Goal: Information Seeking & Learning: Learn about a topic

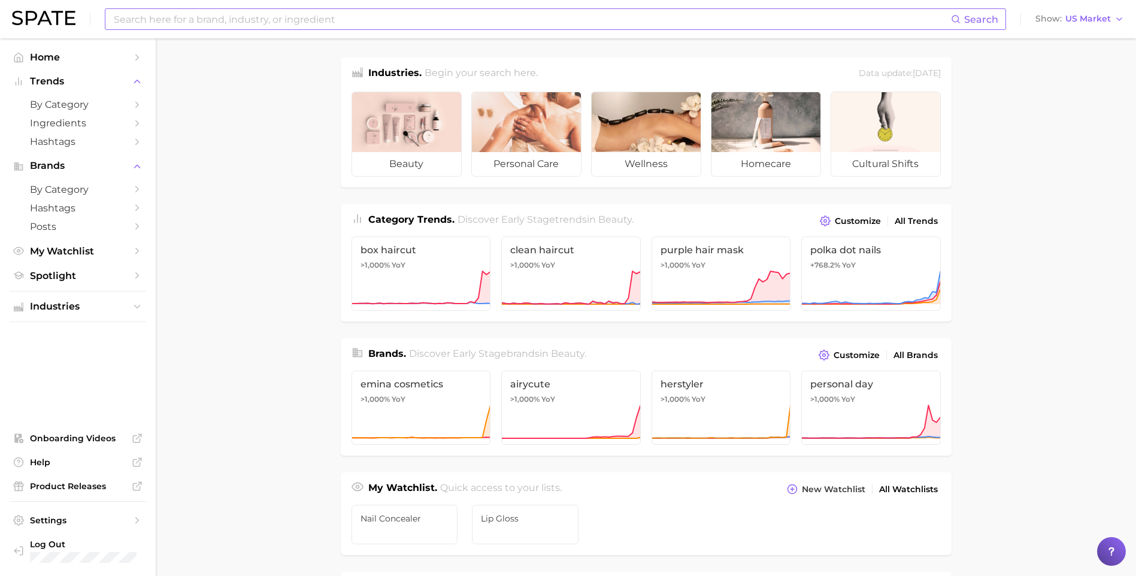
click at [138, 16] on input at bounding box center [532, 19] width 838 height 20
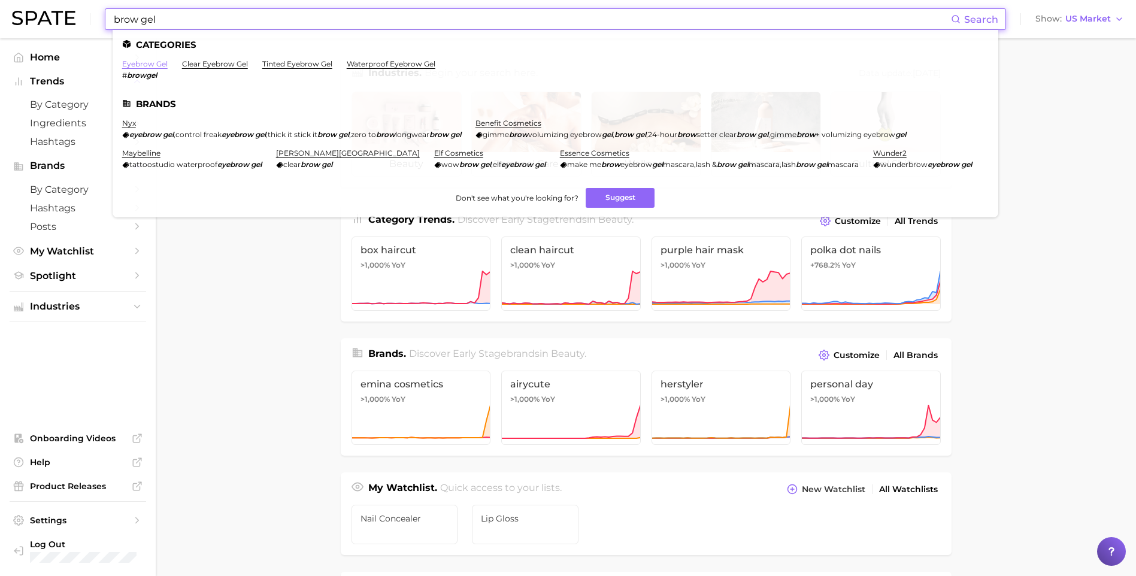
type input "brow gel"
click at [143, 64] on link "eyebrow gel" at bounding box center [145, 63] width 46 height 9
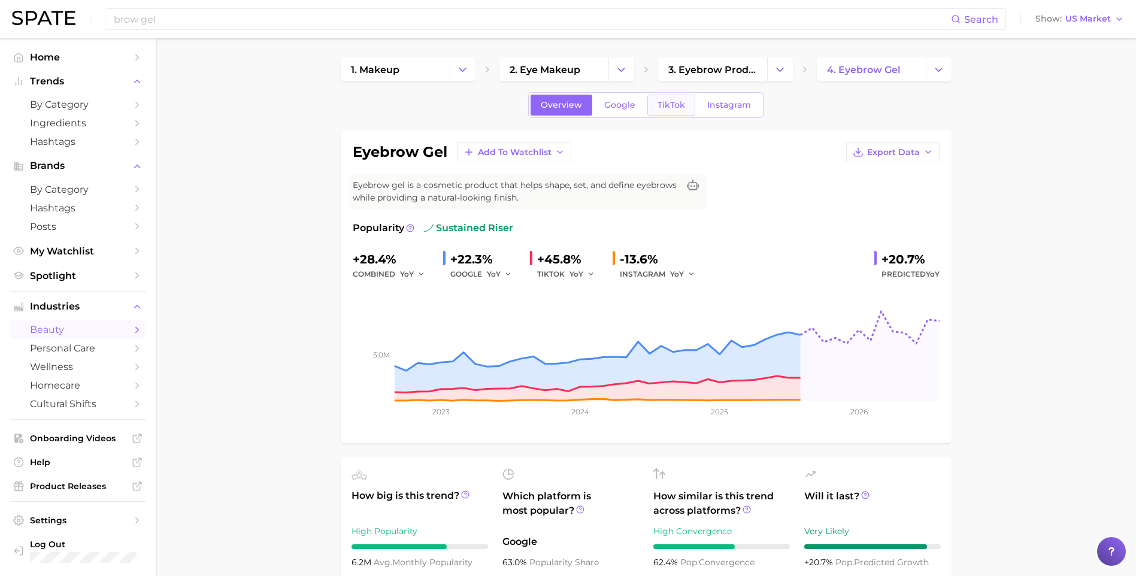
click at [663, 103] on span "TikTok" at bounding box center [671, 105] width 28 height 10
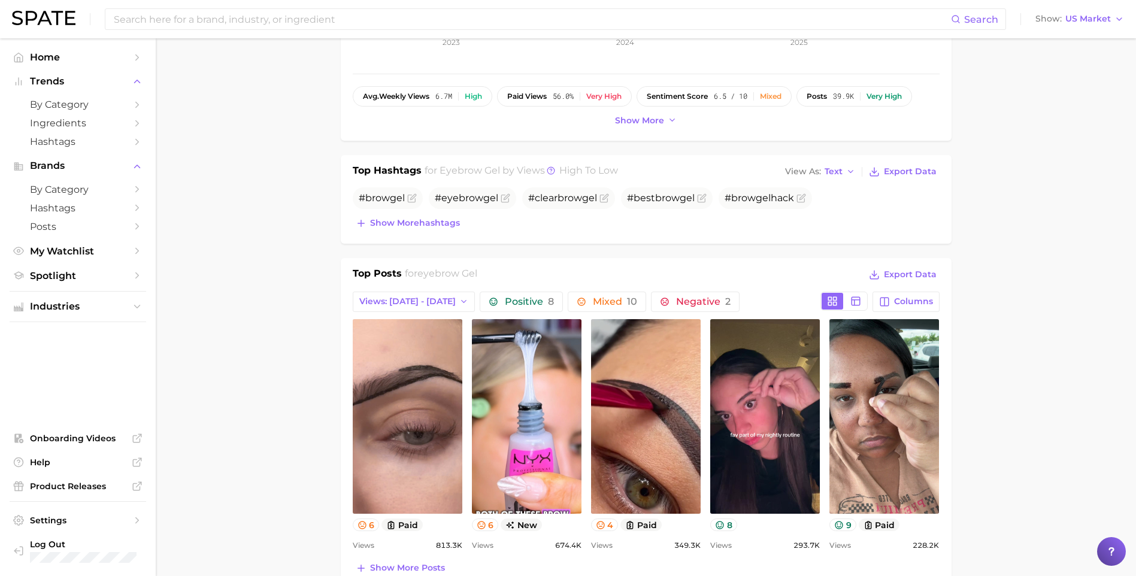
scroll to position [479, 0]
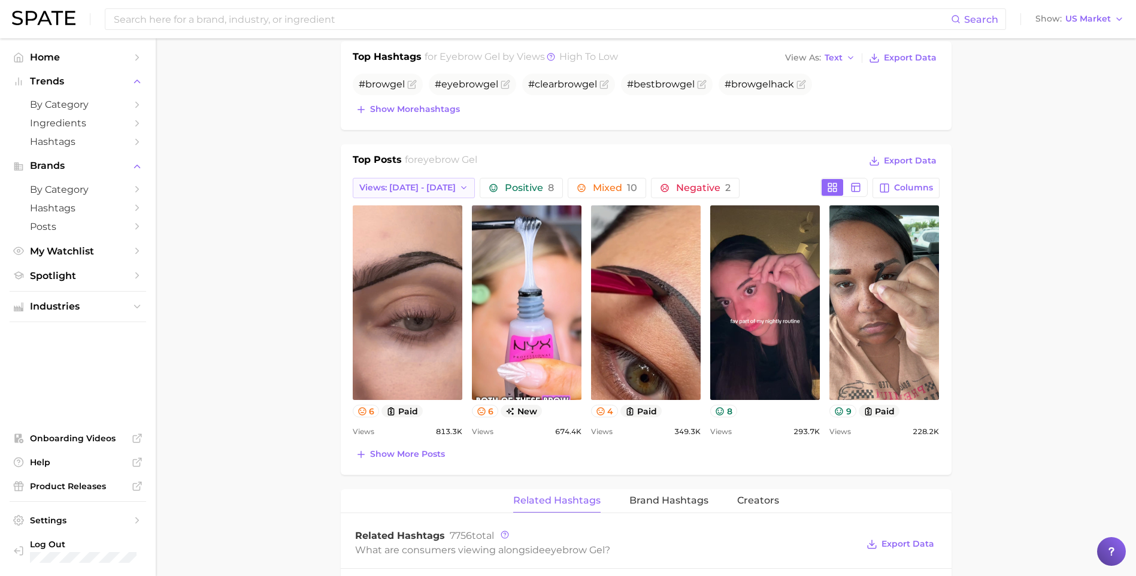
click at [419, 184] on span "Views: [DATE] - [DATE]" at bounding box center [407, 188] width 96 height 10
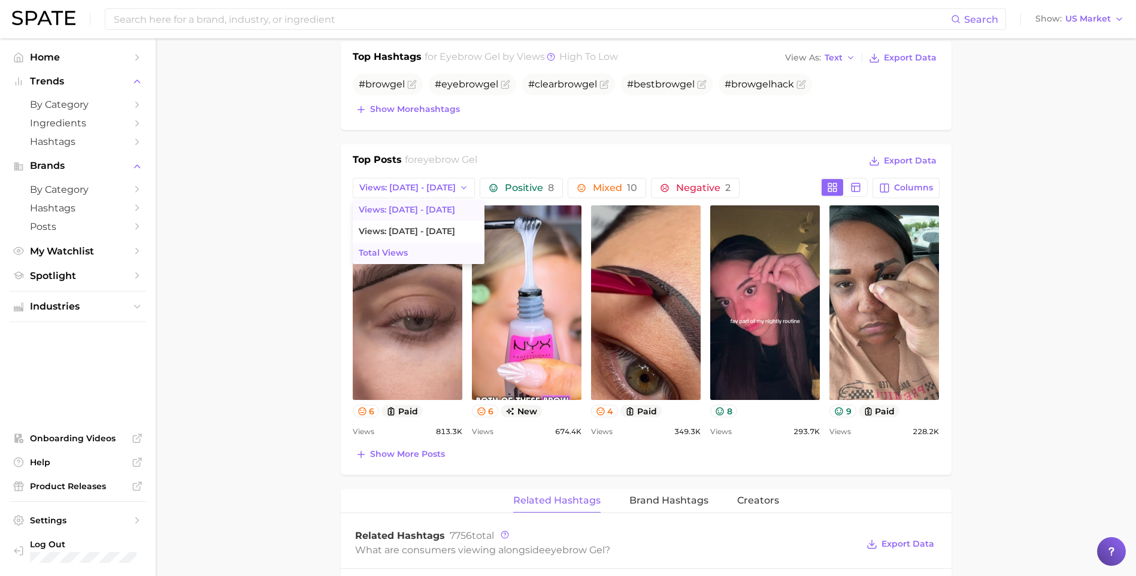
click at [402, 255] on span "Total Views" at bounding box center [383, 253] width 49 height 10
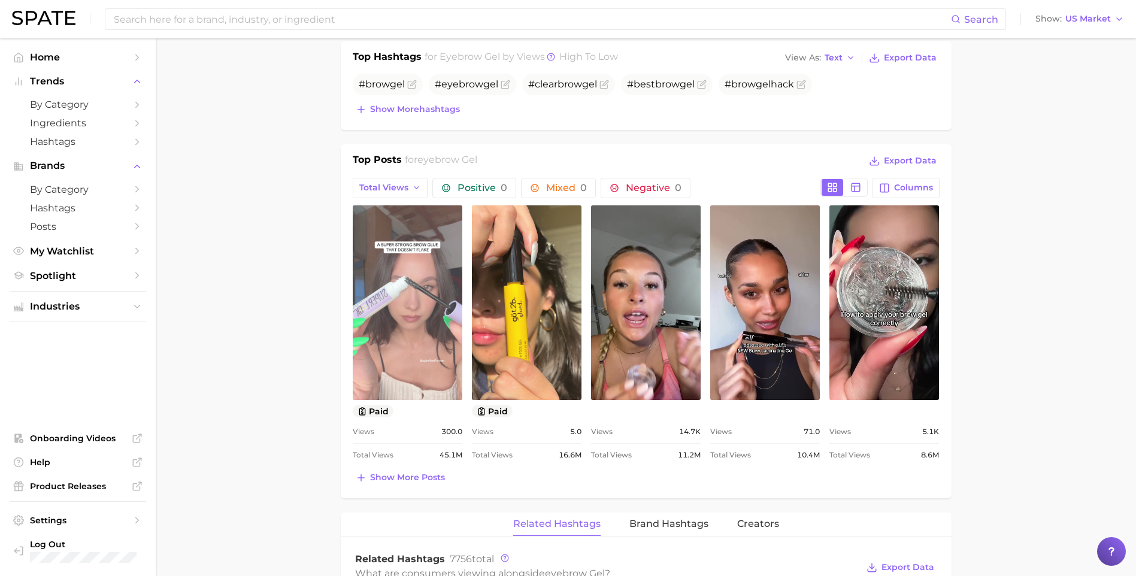
scroll to position [0, 0]
click at [397, 305] on link "view post on TikTok" at bounding box center [408, 302] width 110 height 195
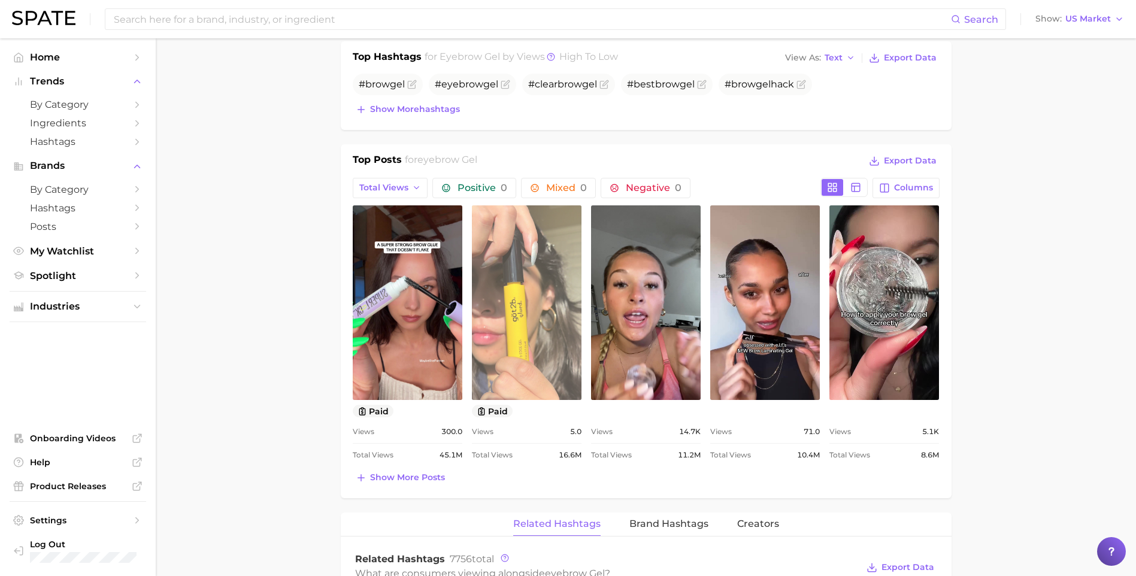
click at [547, 286] on link "view post on TikTok" at bounding box center [527, 302] width 110 height 195
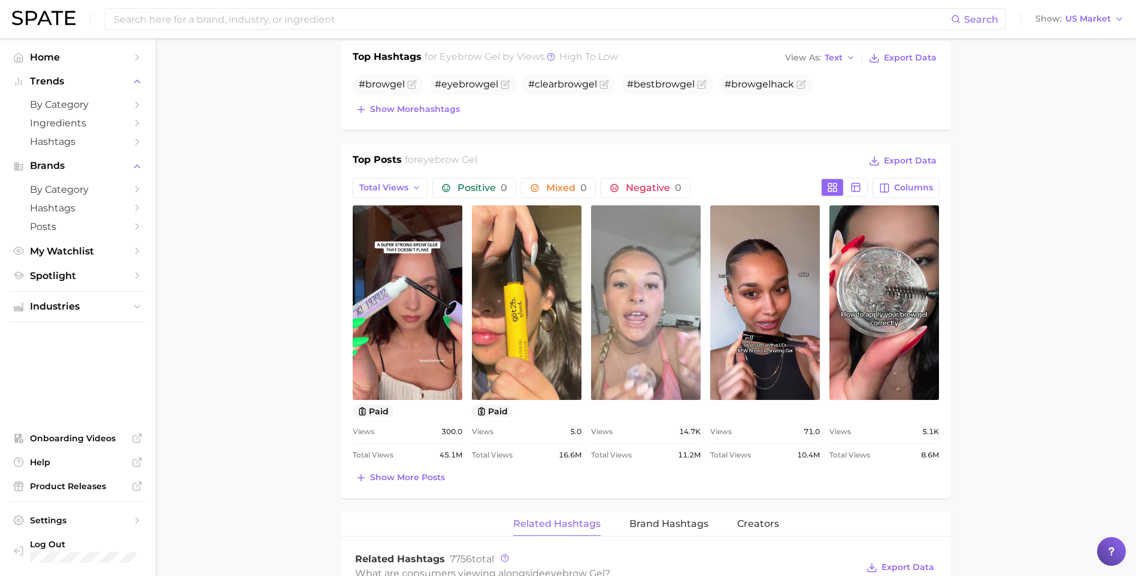
click at [668, 324] on link "view post on TikTok" at bounding box center [646, 302] width 110 height 195
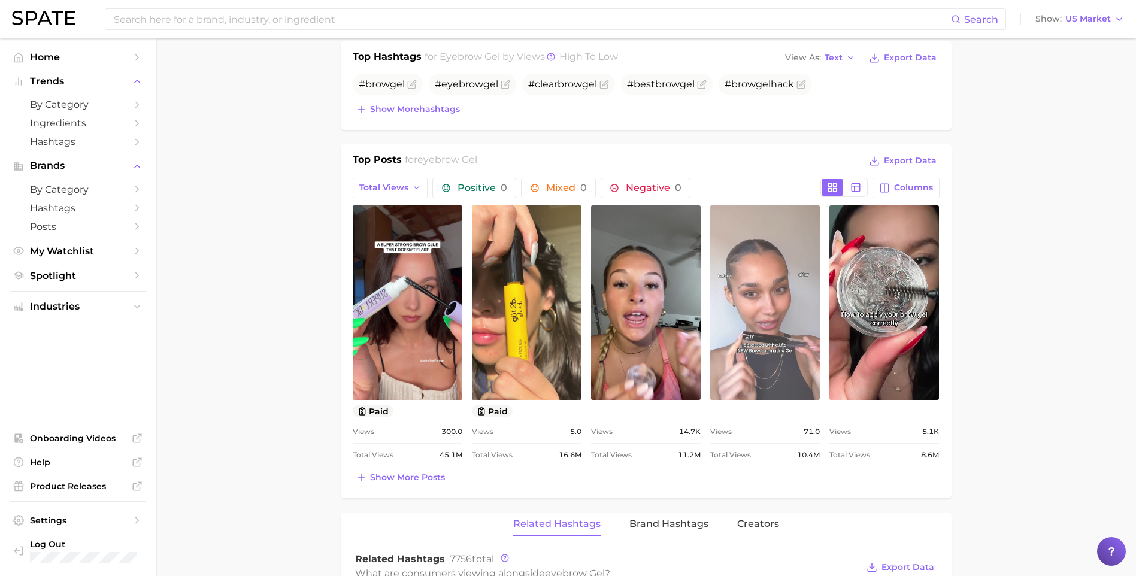
click at [771, 266] on link "view post on TikTok" at bounding box center [765, 302] width 110 height 195
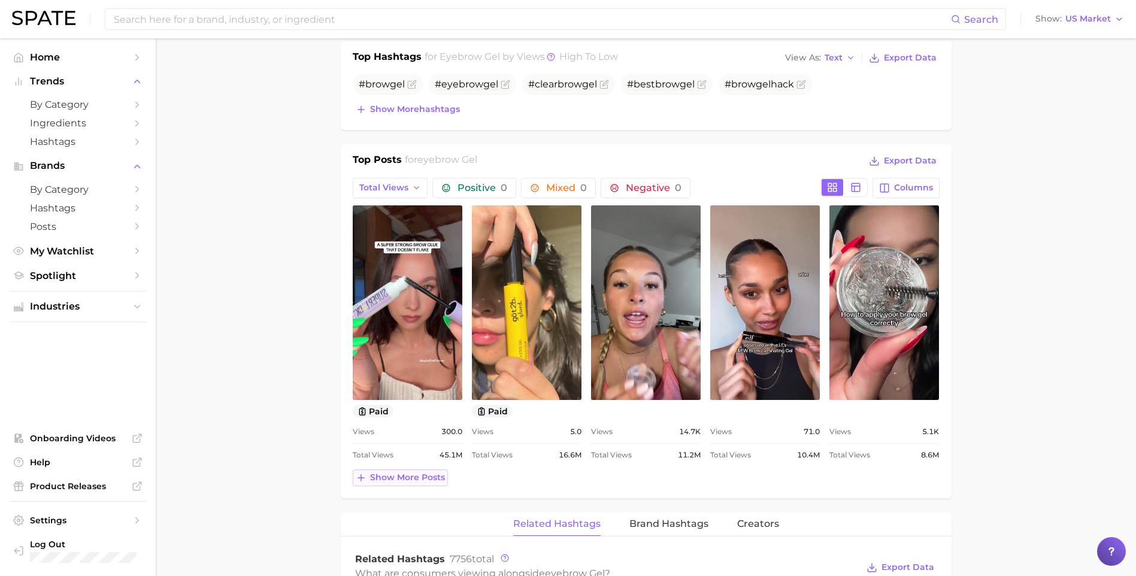
click at [392, 472] on span "Show more posts" at bounding box center [407, 477] width 75 height 10
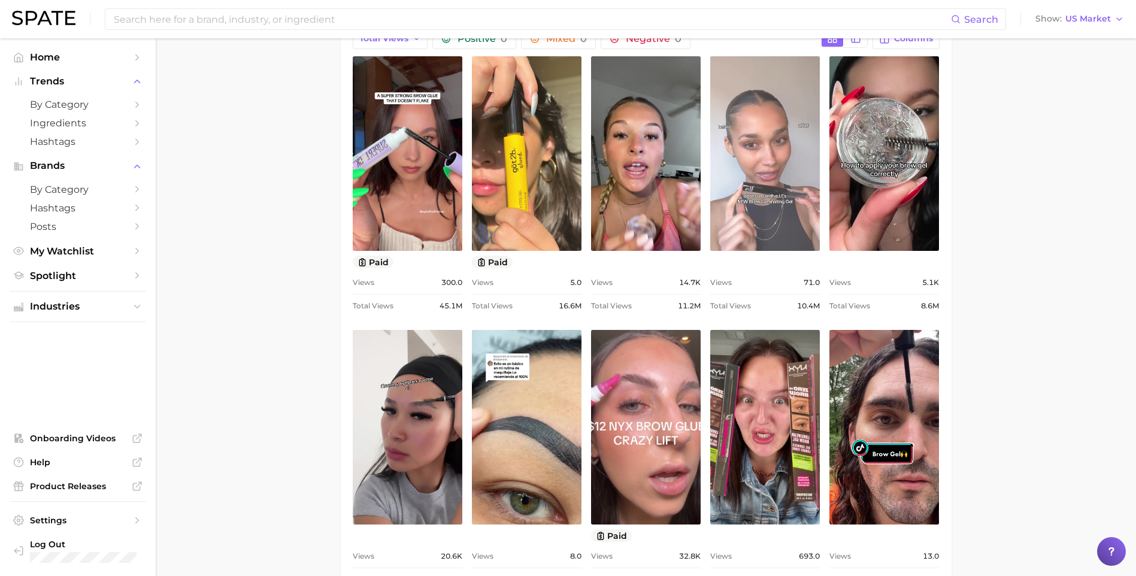
scroll to position [659, 0]
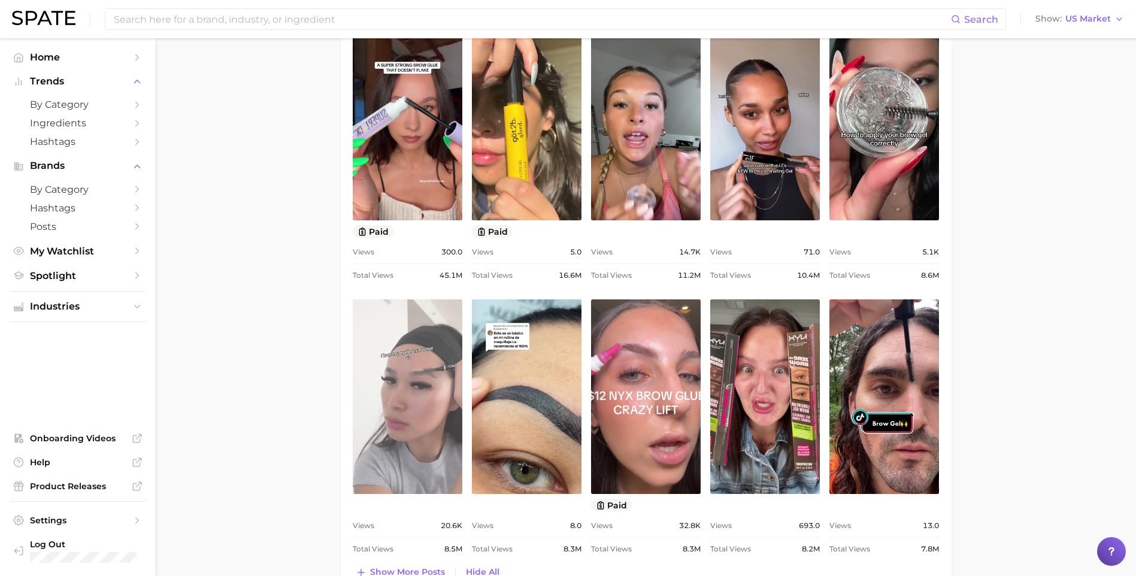
click at [414, 366] on link "view post on TikTok" at bounding box center [408, 396] width 110 height 195
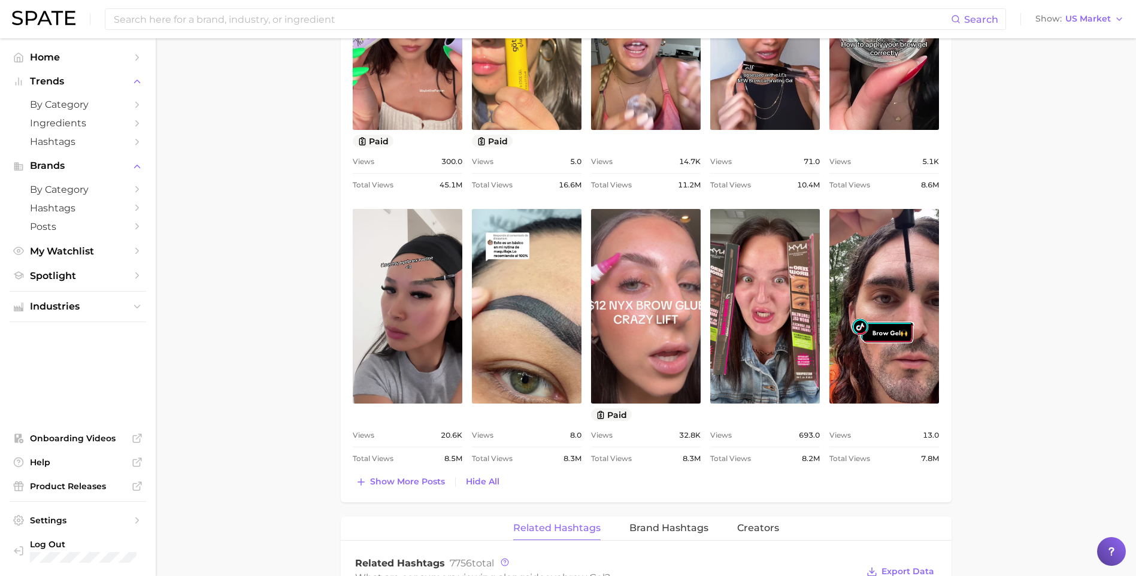
scroll to position [778, 0]
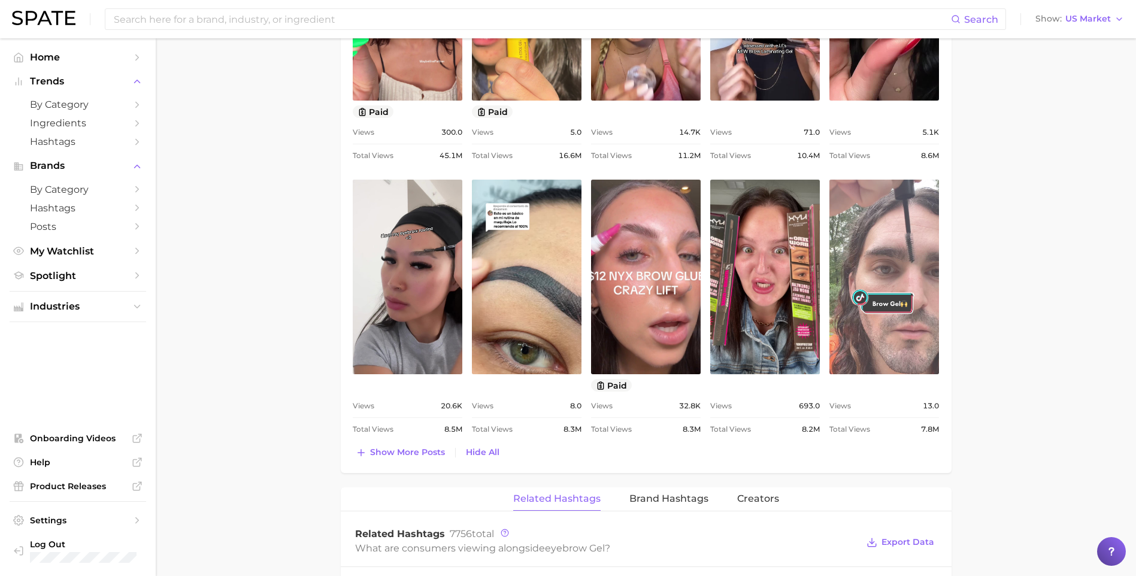
click at [902, 299] on link "view post on TikTok" at bounding box center [884, 277] width 110 height 195
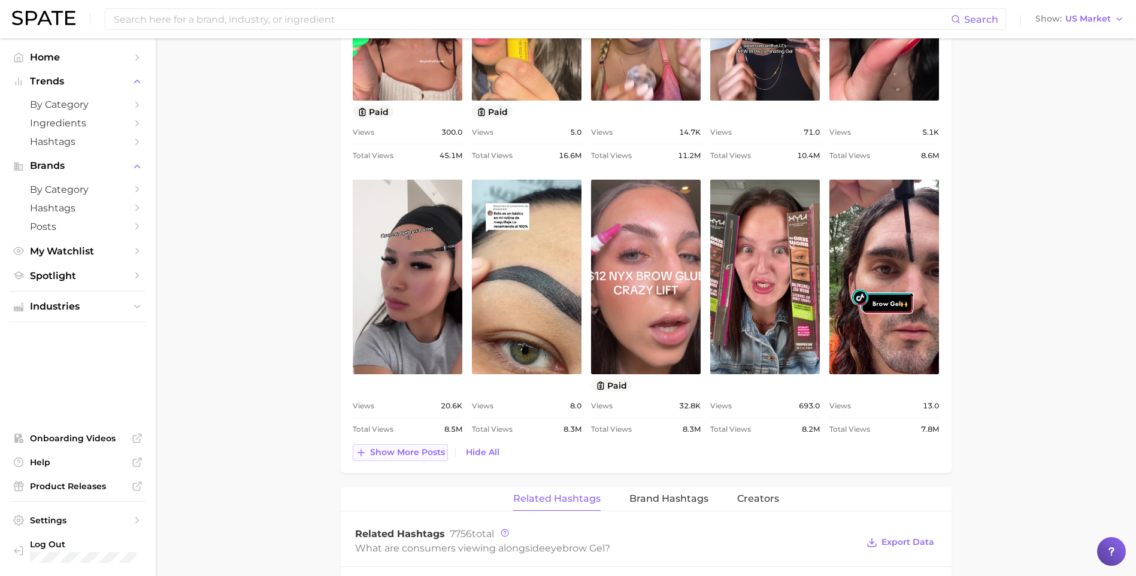
click at [396, 455] on span "Show more posts" at bounding box center [407, 452] width 75 height 10
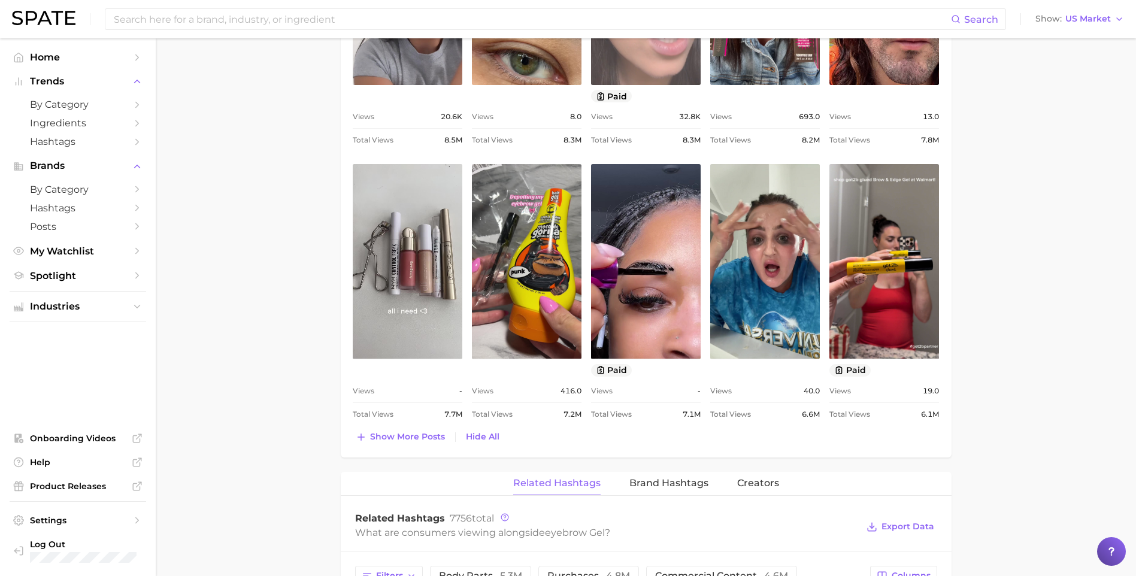
scroll to position [1078, 0]
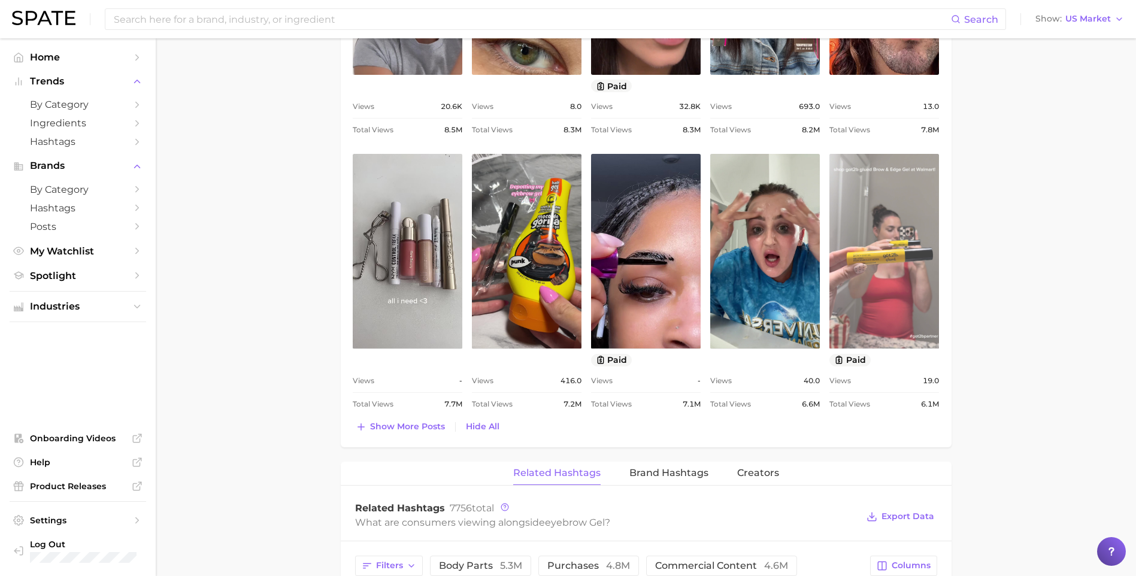
click at [887, 233] on link "view post on TikTok" at bounding box center [884, 251] width 110 height 195
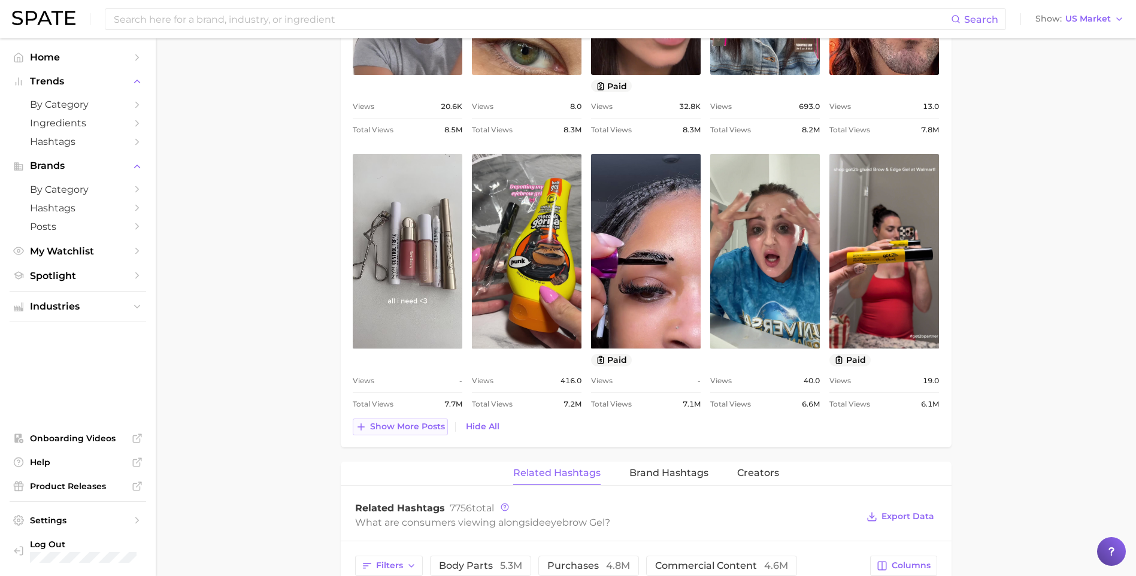
click at [415, 424] on span "Show more posts" at bounding box center [407, 426] width 75 height 10
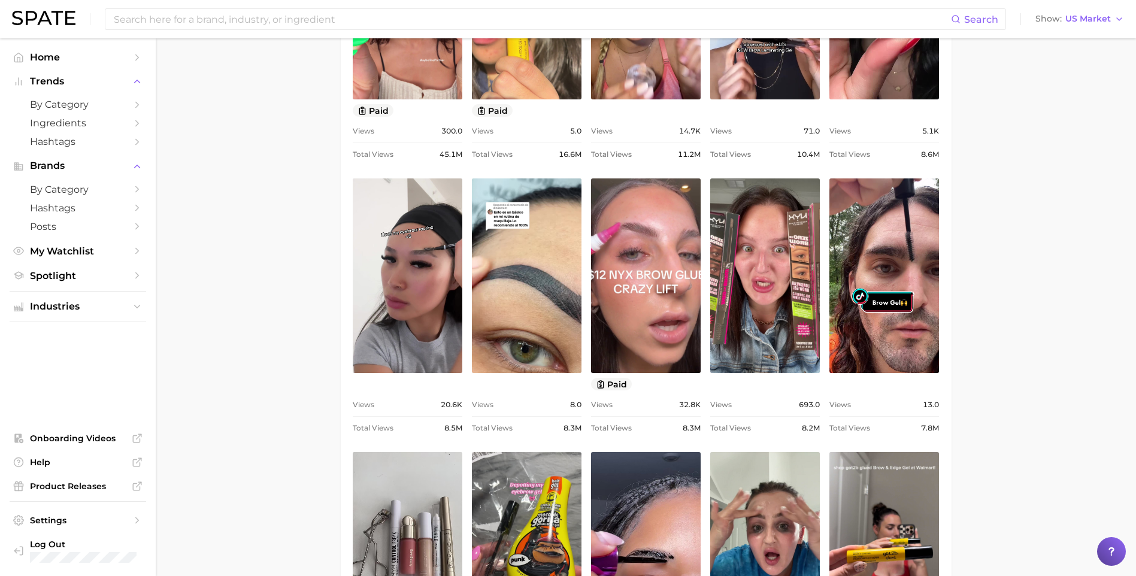
scroll to position [778, 0]
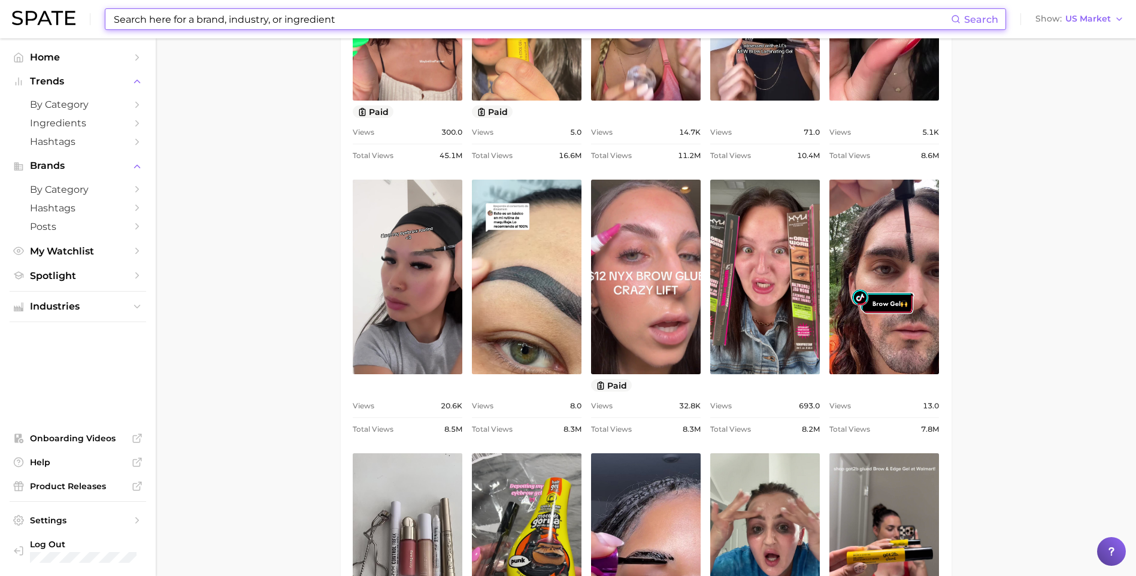
click at [218, 22] on input at bounding box center [532, 19] width 838 height 20
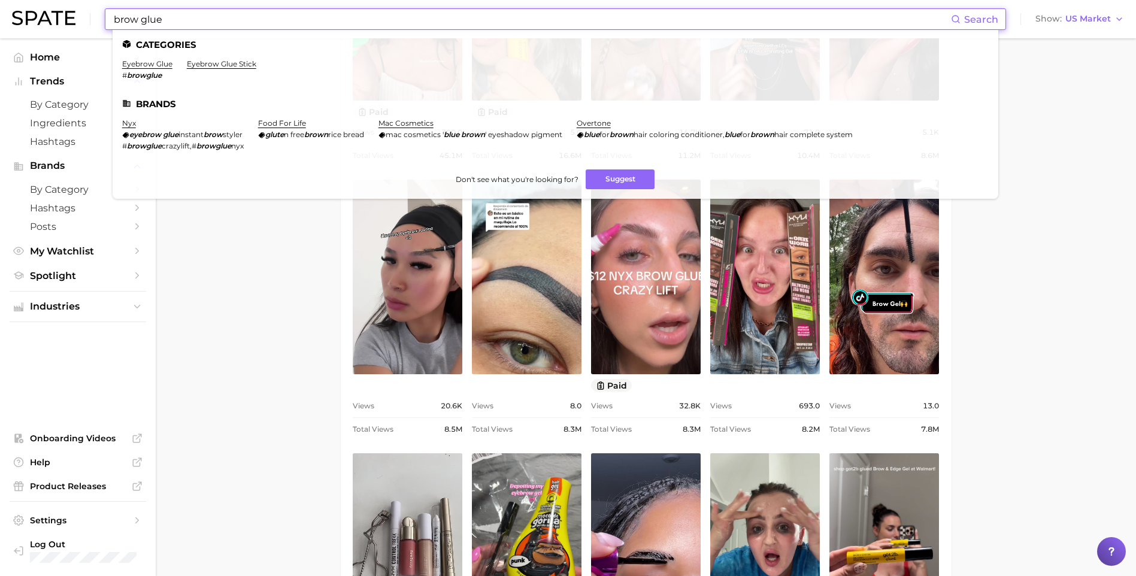
click at [183, 16] on input "brow glue" at bounding box center [532, 19] width 838 height 20
type input "brow glue"
click at [160, 64] on link "eyebrow glue" at bounding box center [147, 63] width 50 height 9
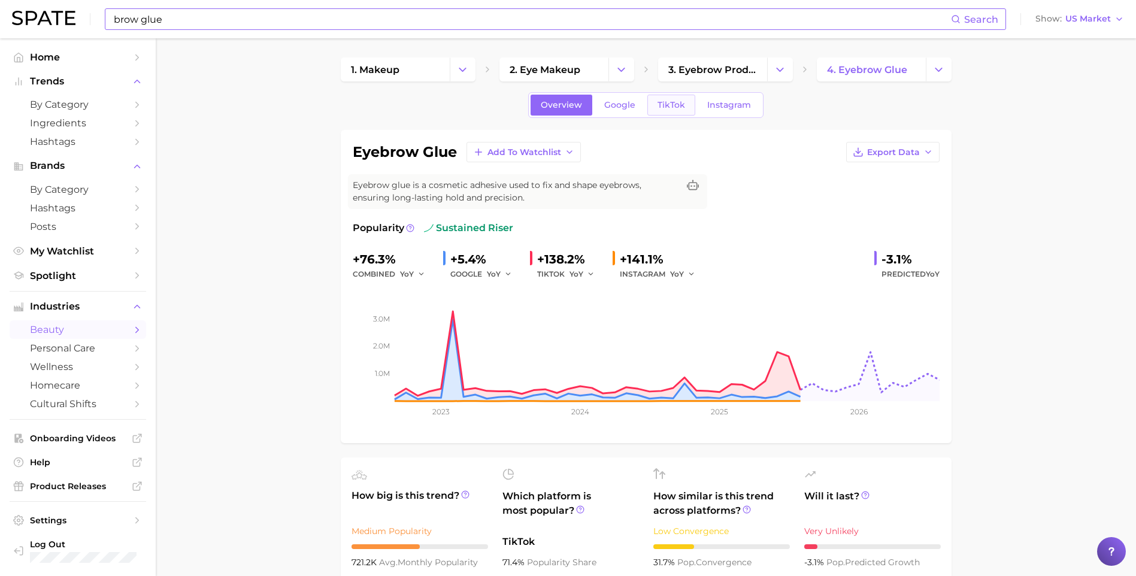
click at [660, 106] on span "TikTok" at bounding box center [671, 105] width 28 height 10
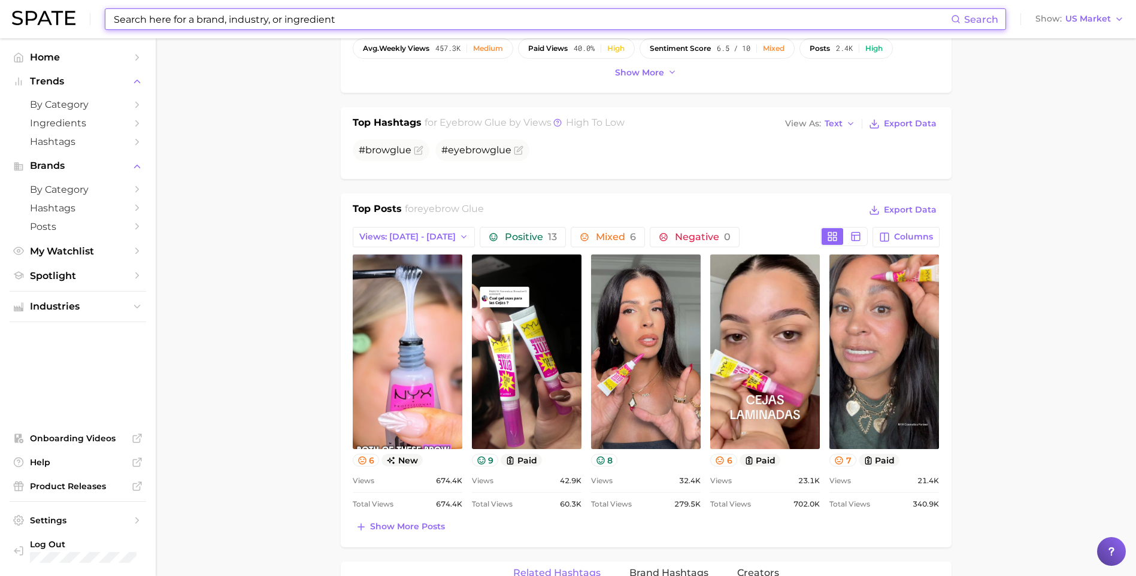
scroll to position [479, 0]
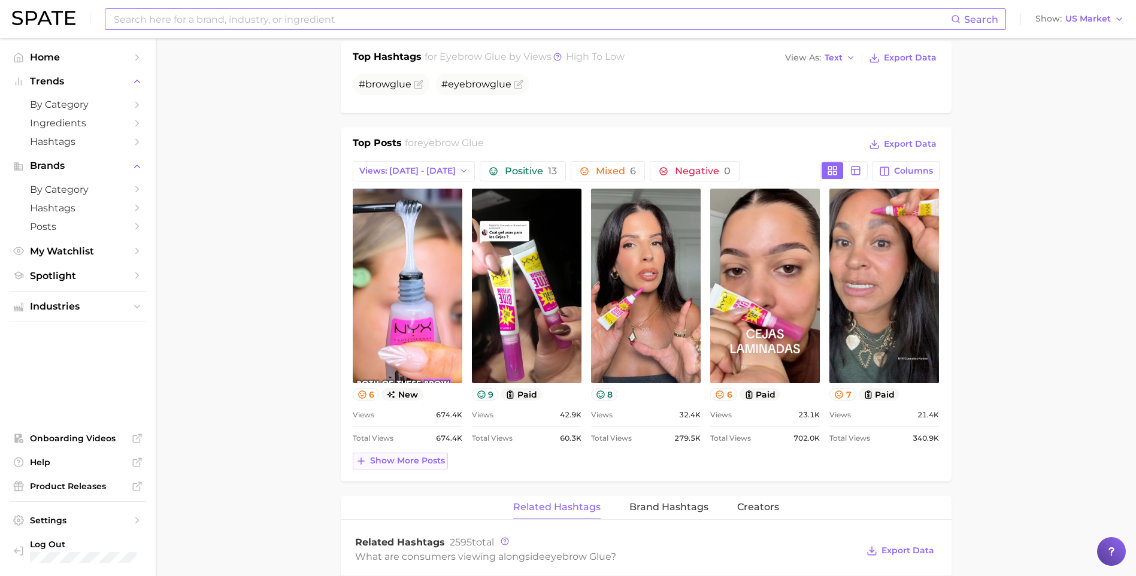
click at [407, 459] on span "Show more posts" at bounding box center [407, 461] width 75 height 10
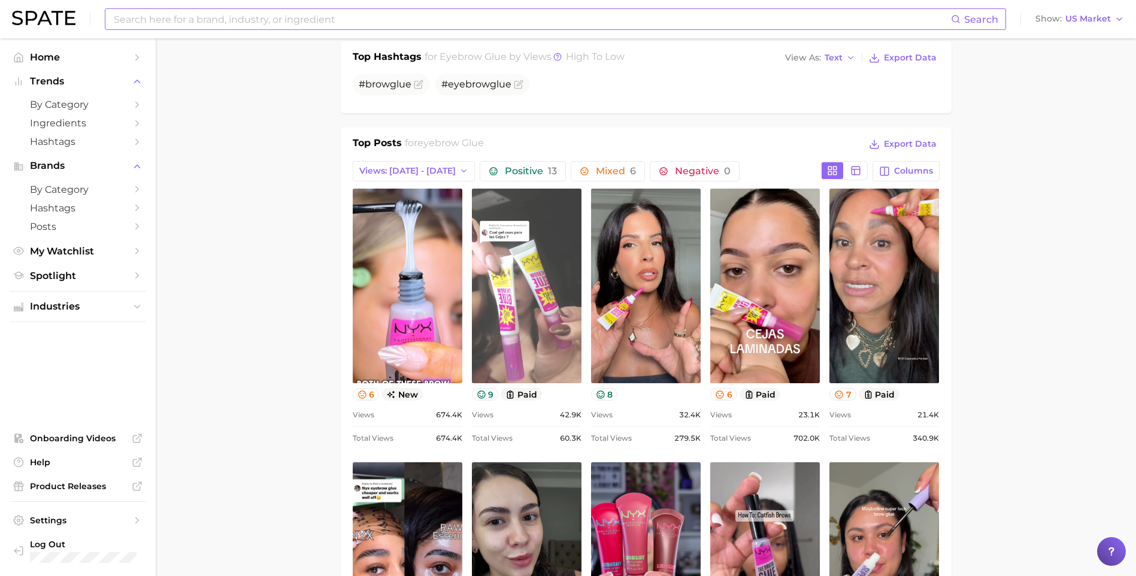
scroll to position [0, 0]
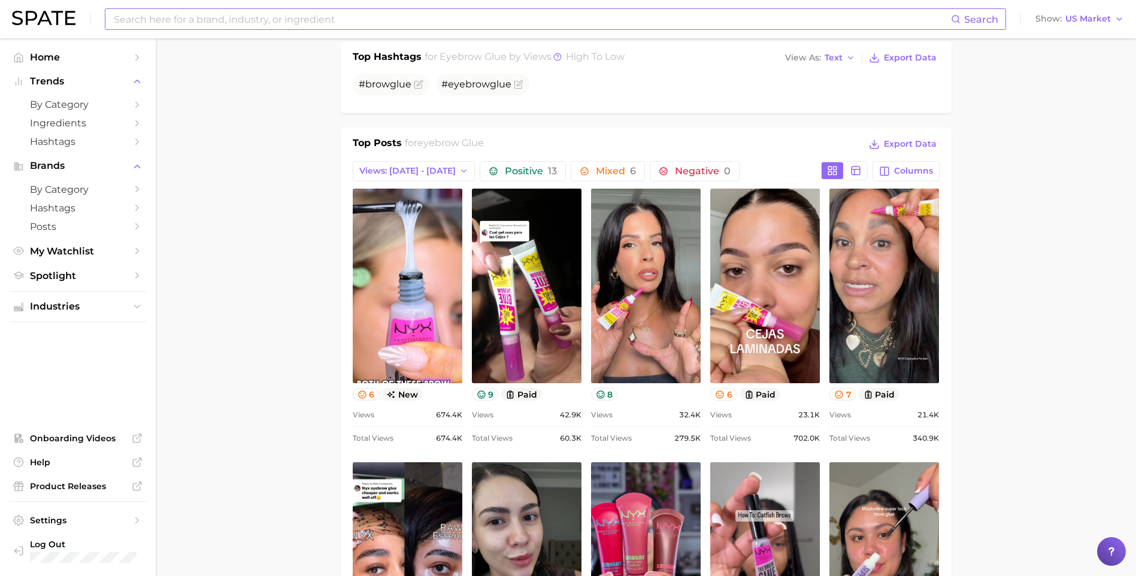
click at [422, 158] on div "Top Posts for eyebrow glue Export Data Views: [DATE] - [DATE] Positive 13 Mixed…" at bounding box center [646, 440] width 587 height 608
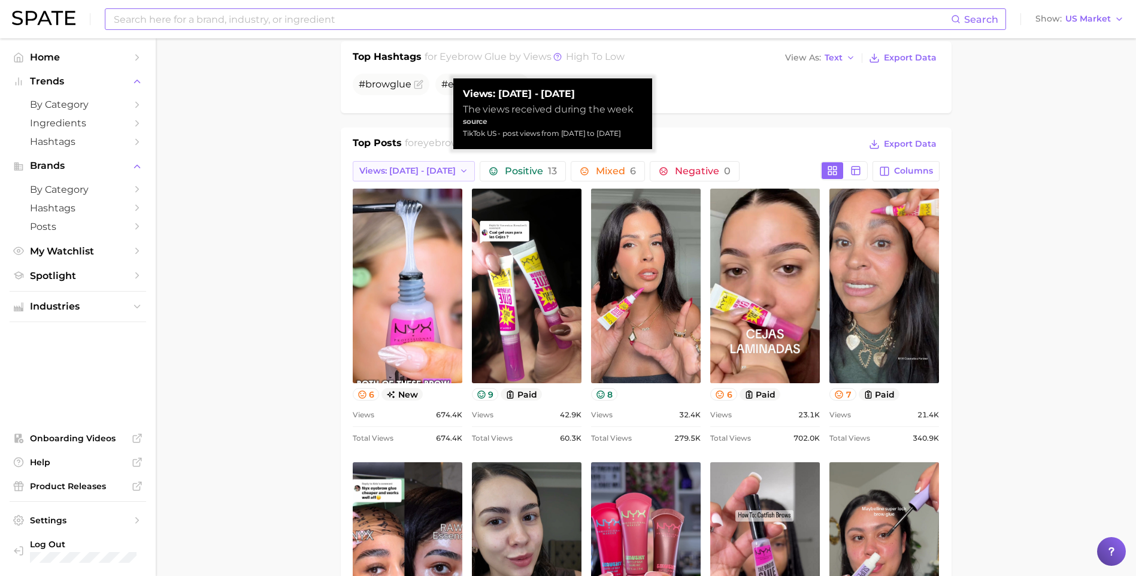
click at [411, 168] on span "Views: [DATE] - [DATE]" at bounding box center [407, 171] width 96 height 10
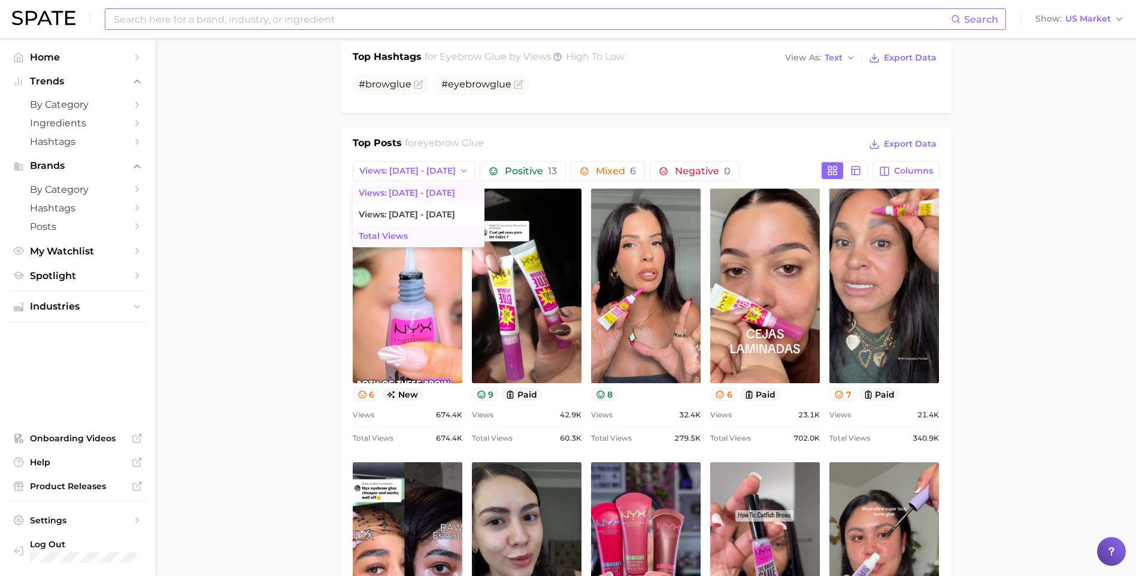
click at [422, 233] on button "Total Views" at bounding box center [419, 237] width 132 height 22
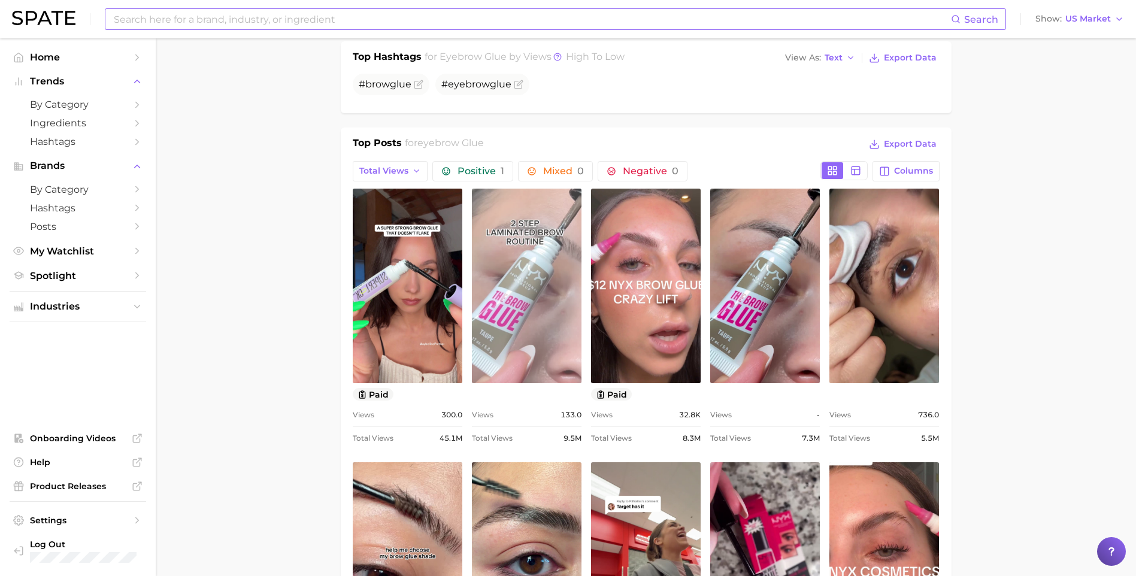
click at [523, 323] on link "view post on TikTok" at bounding box center [527, 286] width 110 height 195
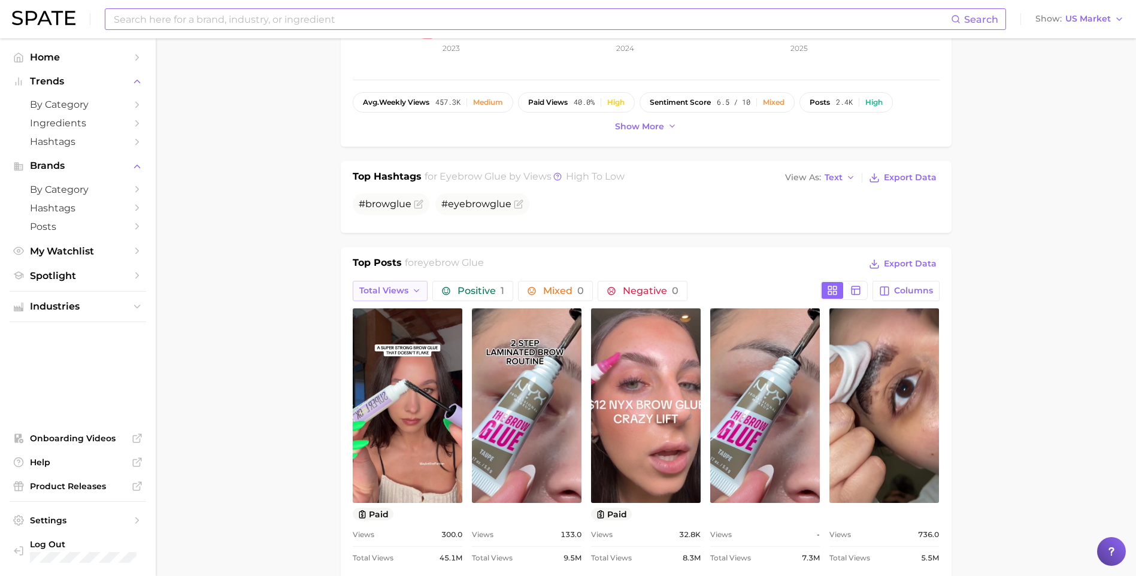
click at [408, 286] on button "Total Views" at bounding box center [390, 291] width 75 height 20
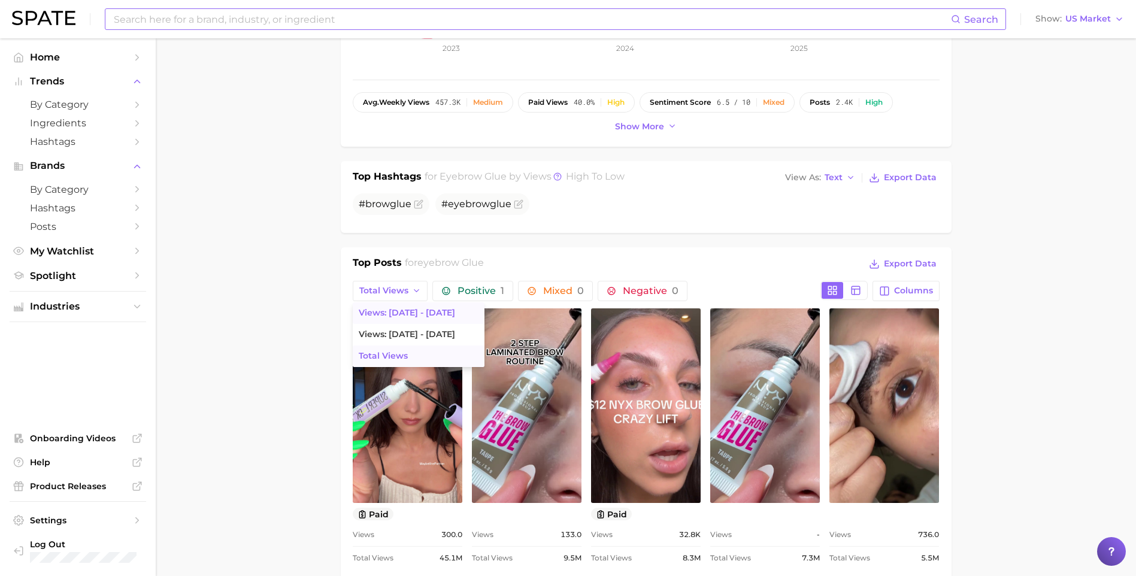
click at [390, 317] on span "Views: [DATE] - [DATE]" at bounding box center [407, 313] width 96 height 10
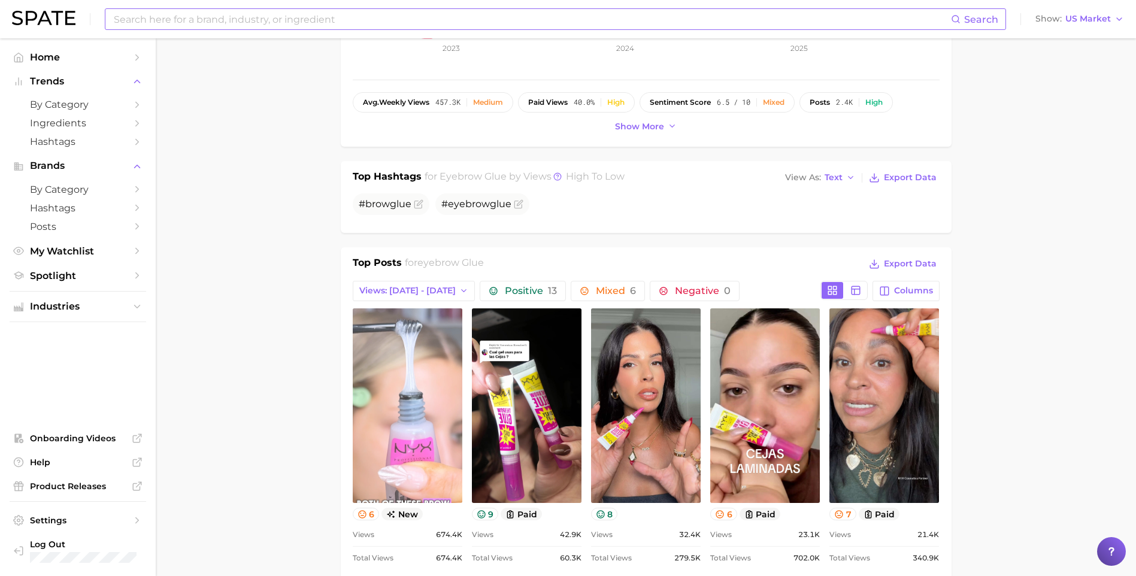
click at [399, 462] on link "view post on TikTok" at bounding box center [408, 405] width 110 height 195
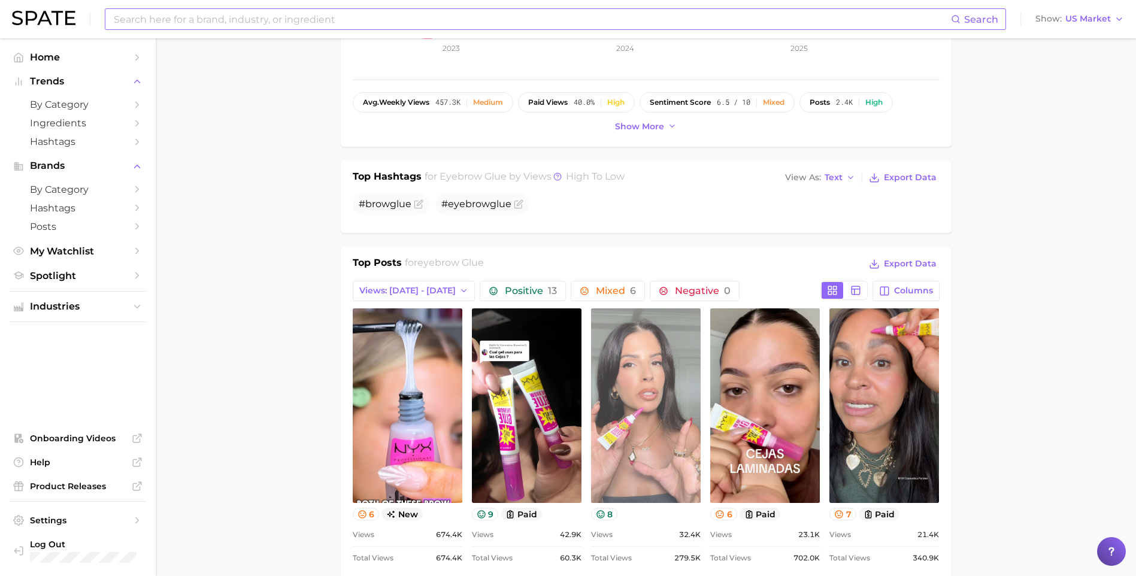
click at [669, 436] on link "view post on TikTok" at bounding box center [646, 405] width 110 height 195
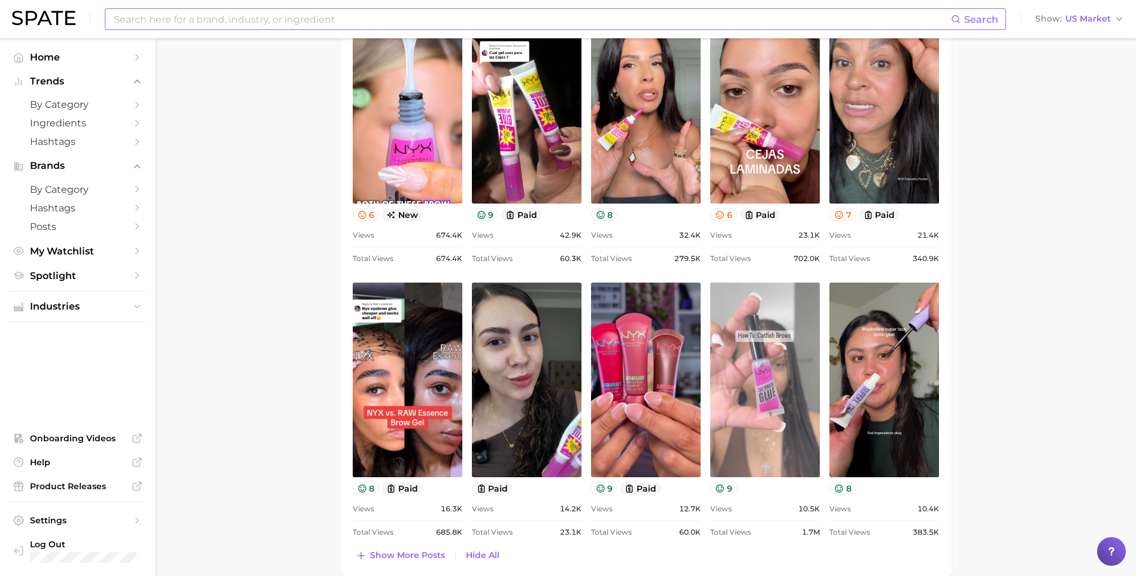
click at [770, 376] on link "view post on TikTok" at bounding box center [765, 380] width 110 height 195
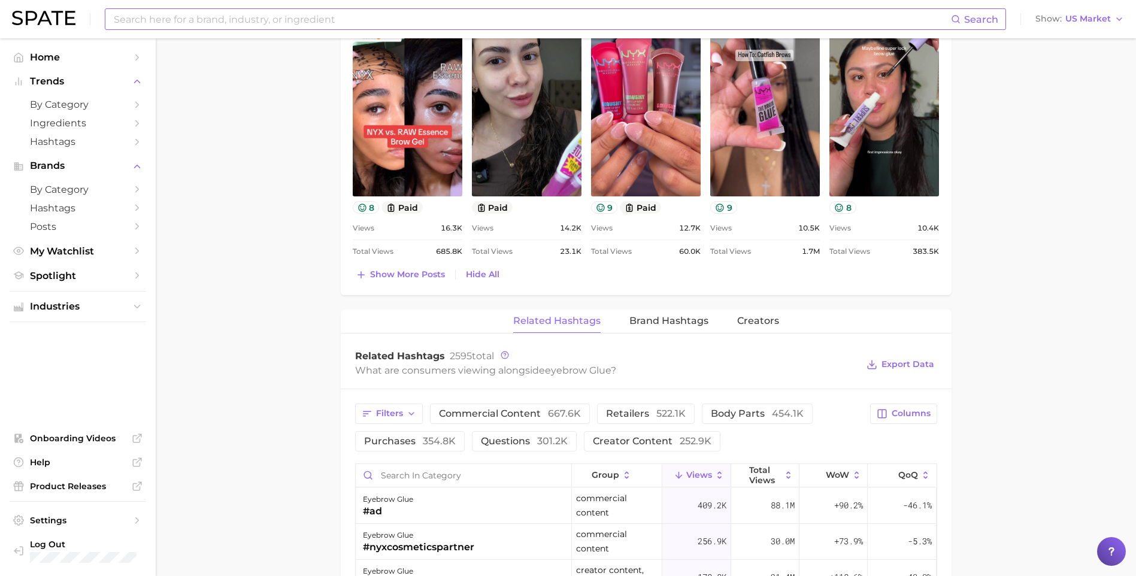
scroll to position [958, 0]
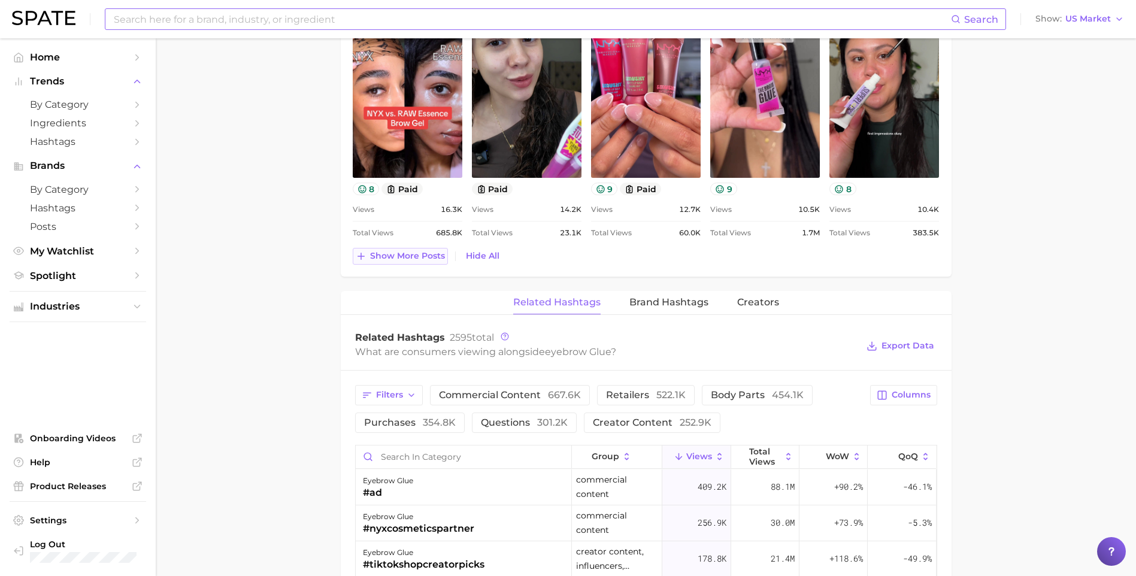
click at [388, 248] on button "Show more posts" at bounding box center [400, 256] width 95 height 17
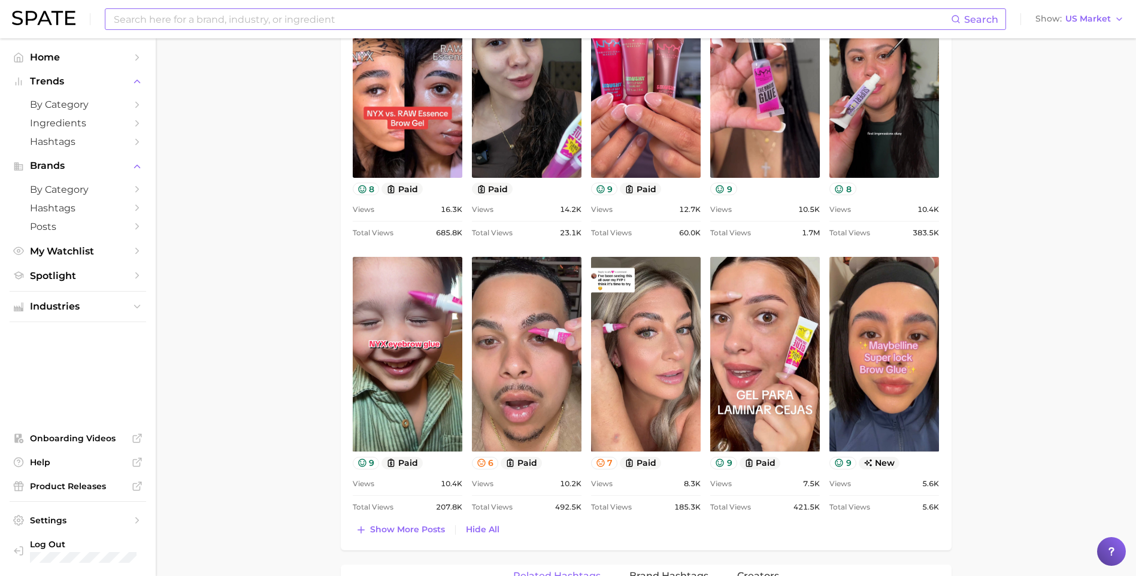
scroll to position [0, 0]
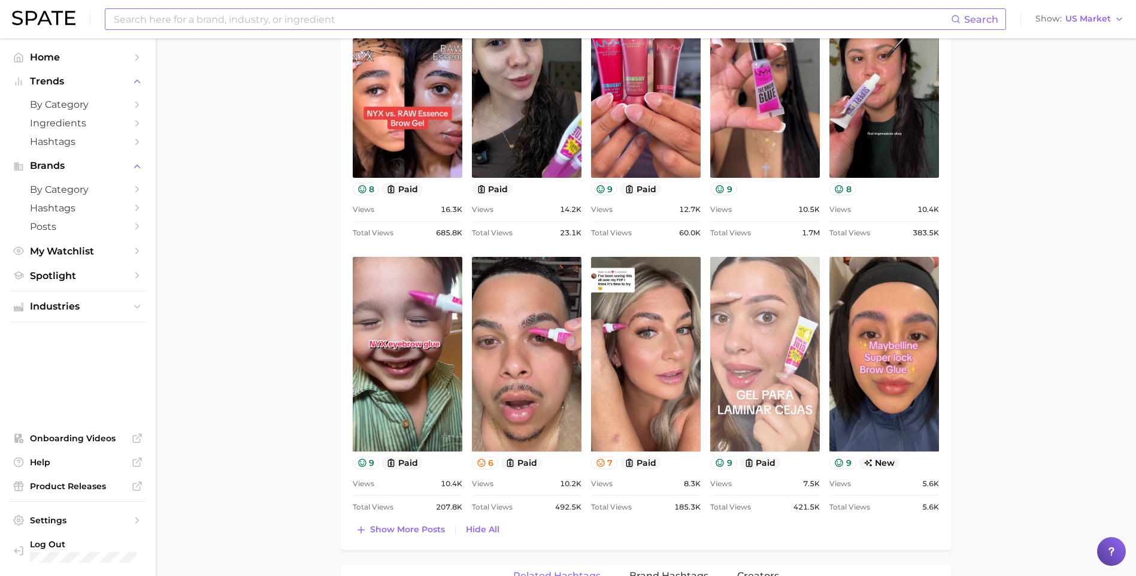
click at [797, 366] on link "view post on TikTok" at bounding box center [765, 354] width 110 height 195
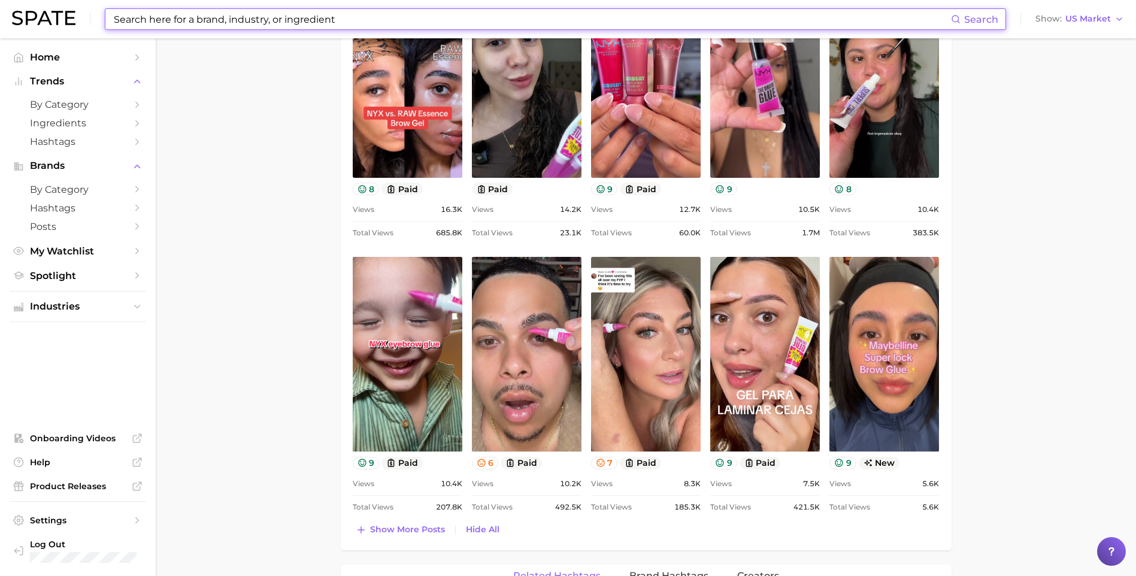
click at [148, 23] on input at bounding box center [532, 19] width 838 height 20
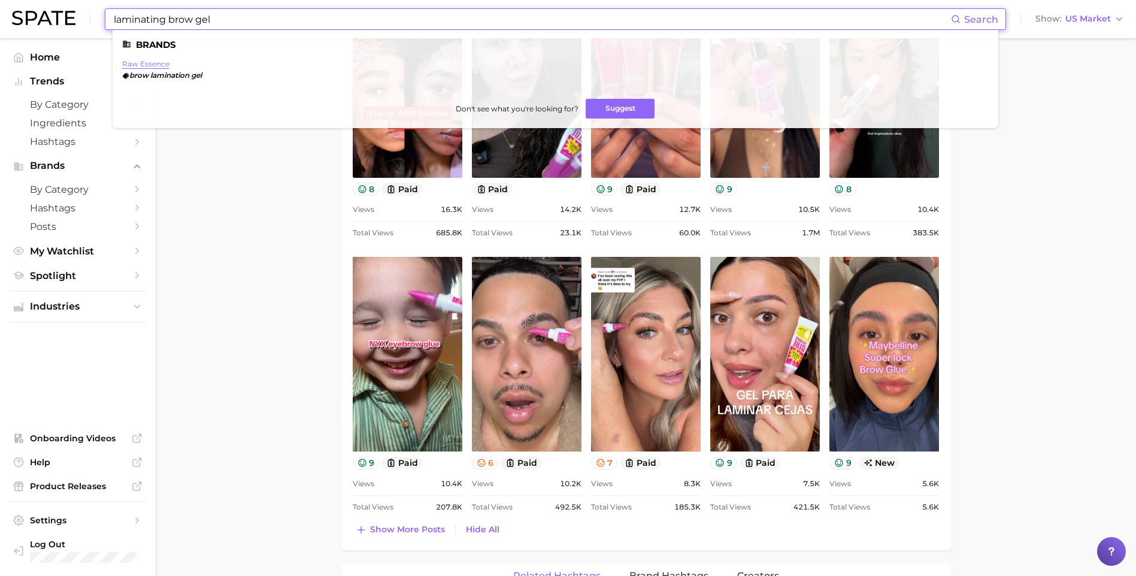
type input "laminating brow gel"
click at [137, 63] on link "raw essence" at bounding box center [145, 63] width 47 height 9
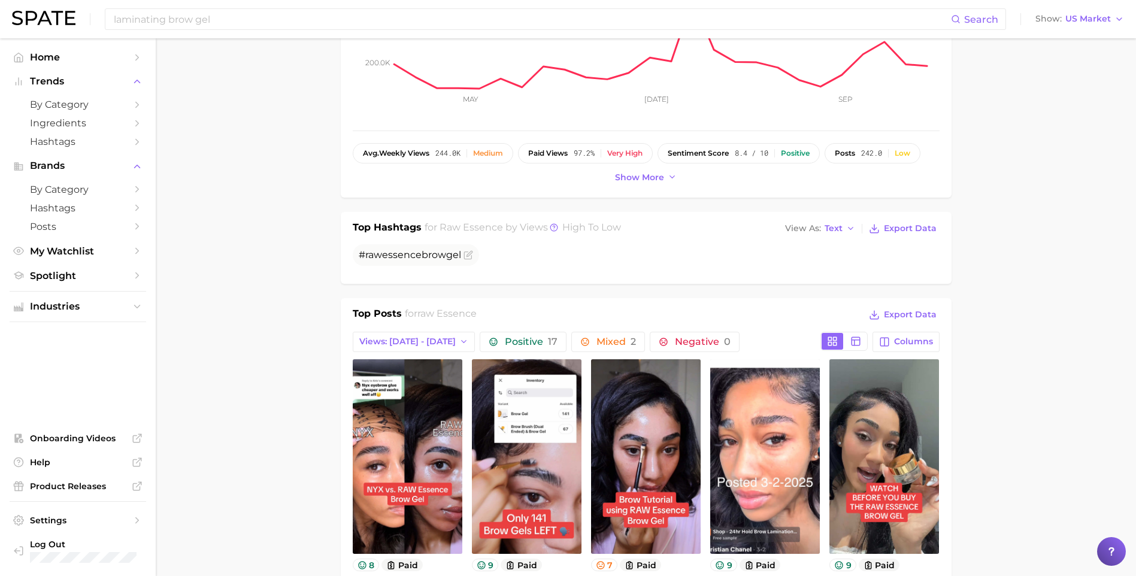
scroll to position [359, 0]
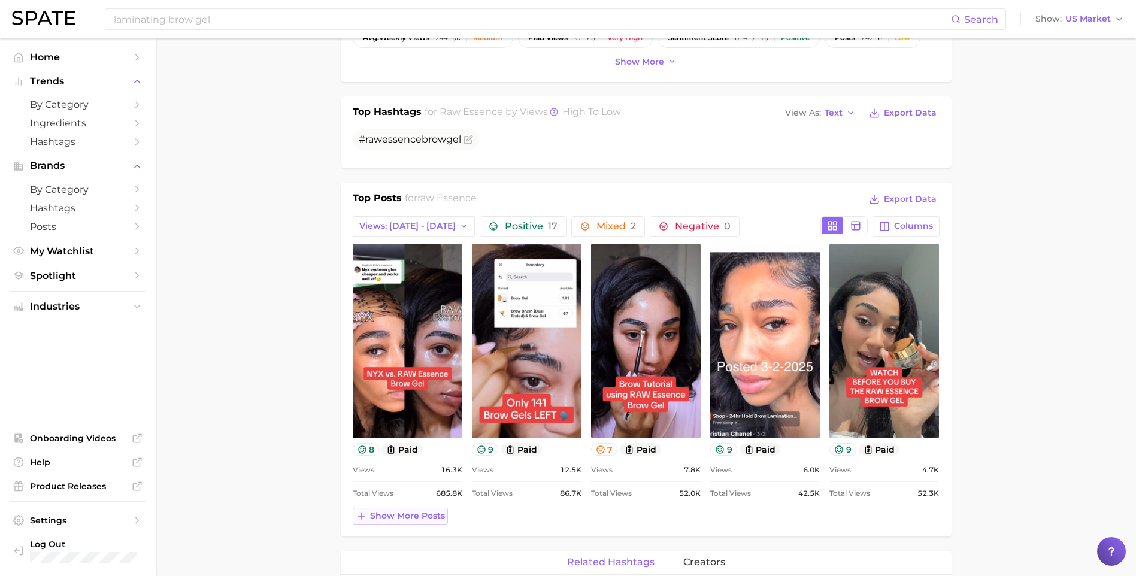
click at [392, 514] on span "Show more posts" at bounding box center [407, 516] width 75 height 10
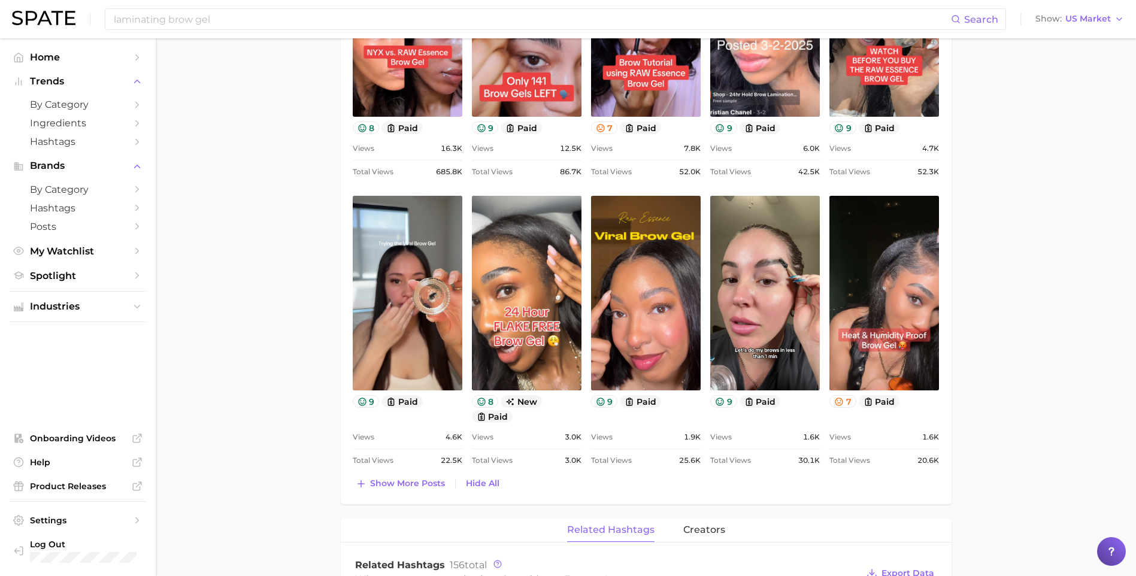
scroll to position [718, 0]
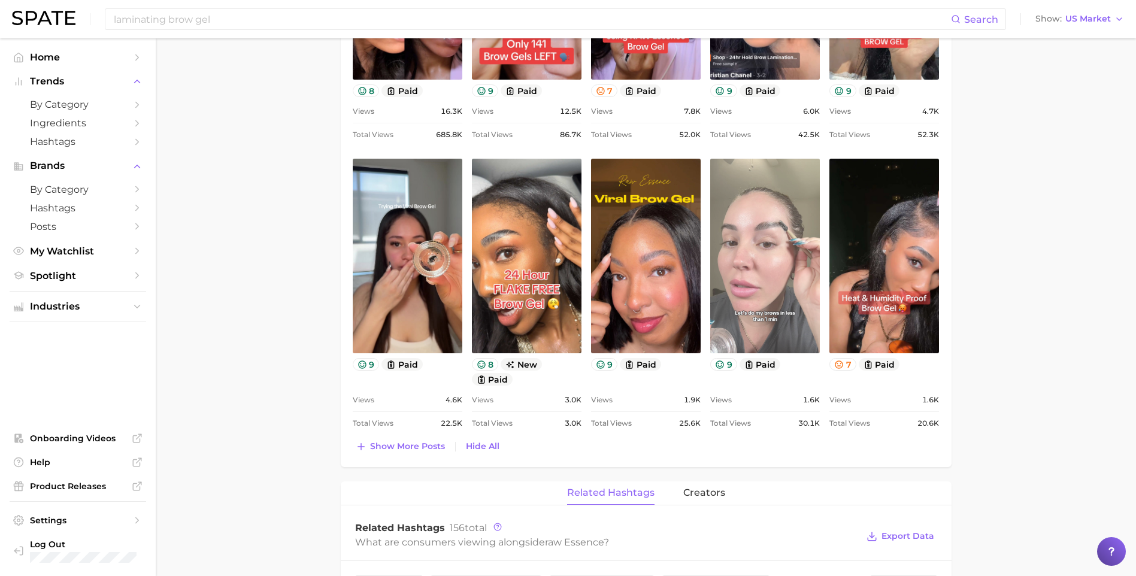
click at [762, 284] on link "view post on TikTok" at bounding box center [765, 256] width 110 height 195
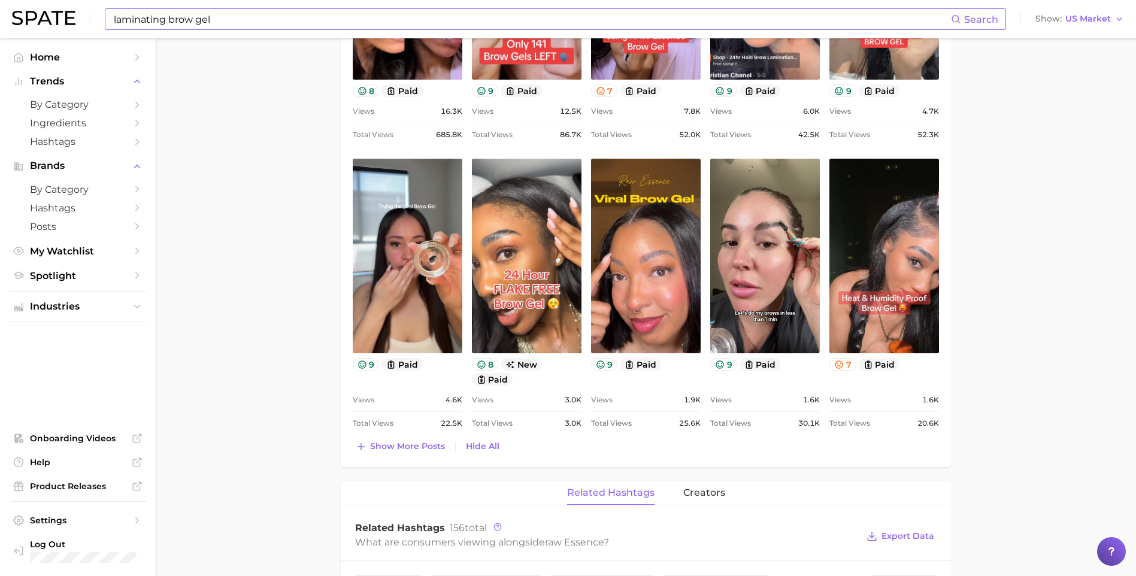
click at [207, 21] on input "laminating brow gel" at bounding box center [532, 19] width 838 height 20
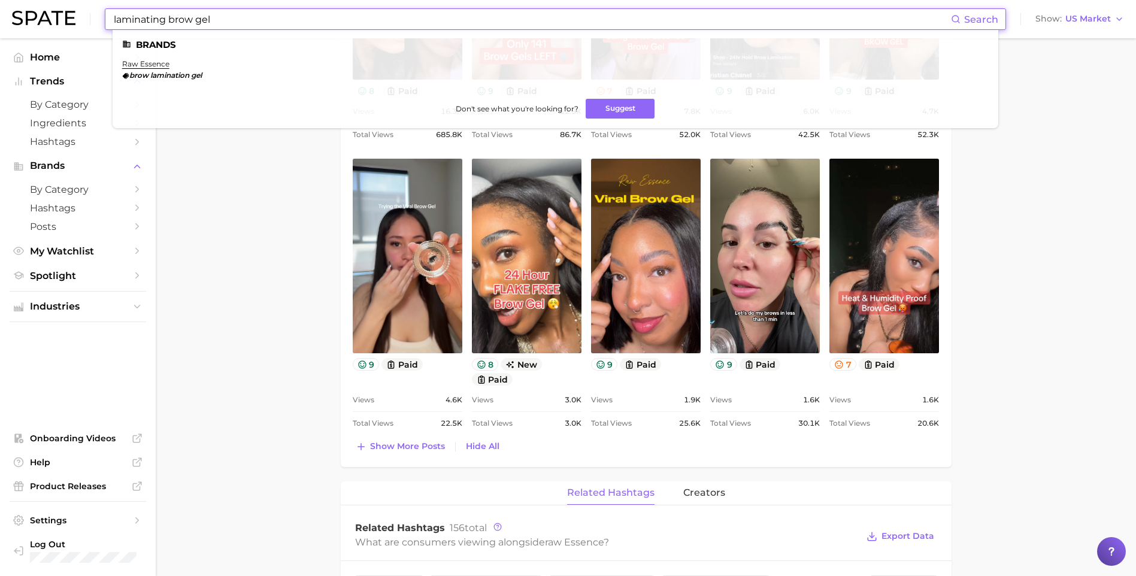
click at [207, 21] on input "laminating brow gel" at bounding box center [532, 19] width 838 height 20
type input "refy brow"
click at [153, 62] on link "refy beauty" at bounding box center [144, 63] width 44 height 9
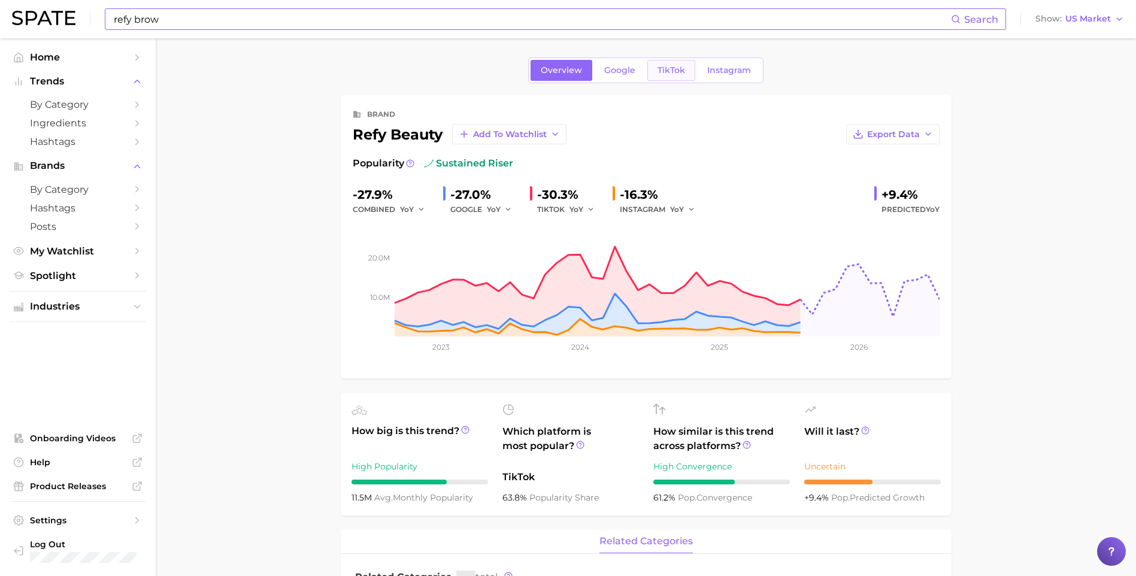
click at [686, 68] on link "TikTok" at bounding box center [671, 70] width 48 height 21
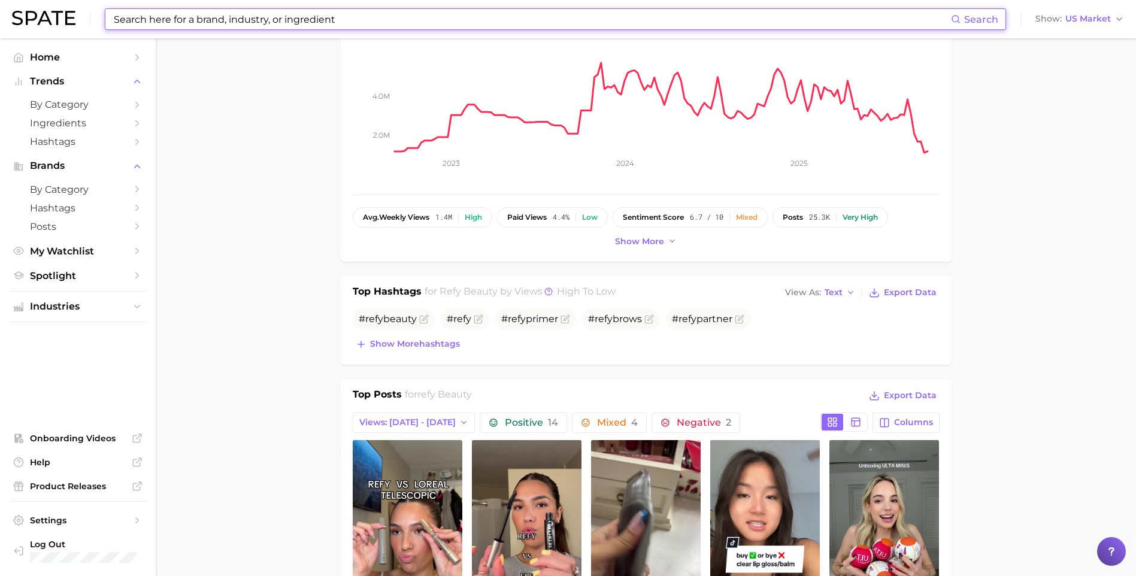
scroll to position [299, 0]
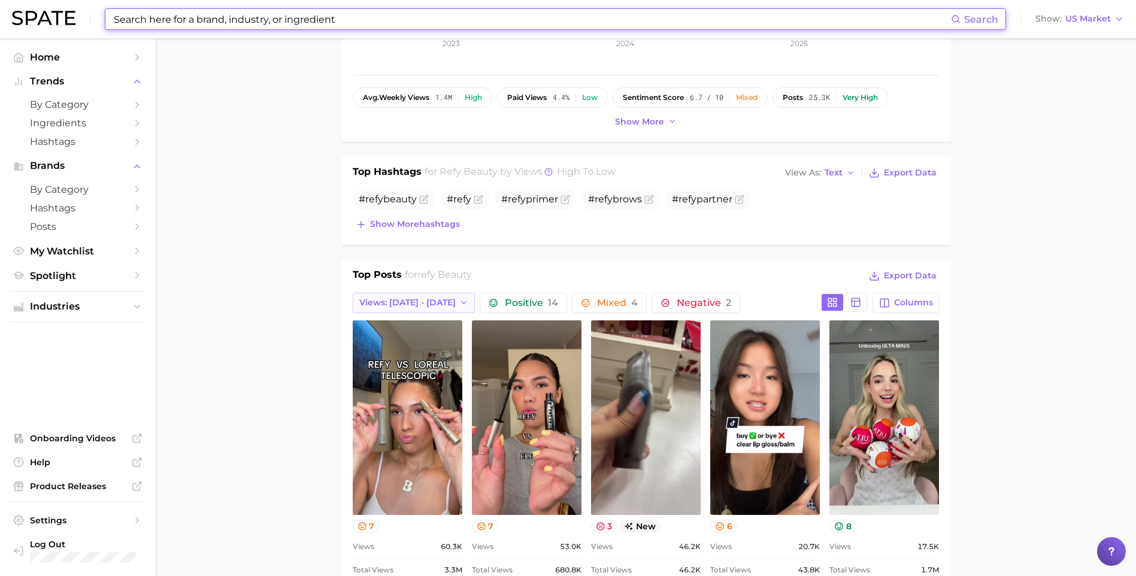
click at [404, 300] on span "Views: [DATE] - [DATE]" at bounding box center [407, 303] width 96 height 10
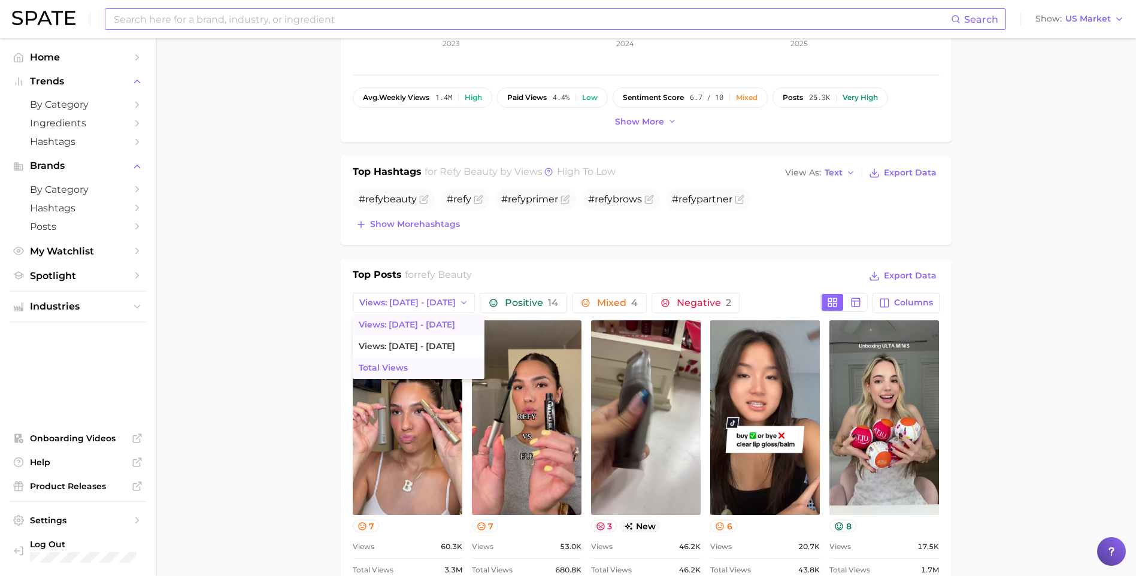
click at [390, 369] on span "Total Views" at bounding box center [383, 368] width 49 height 10
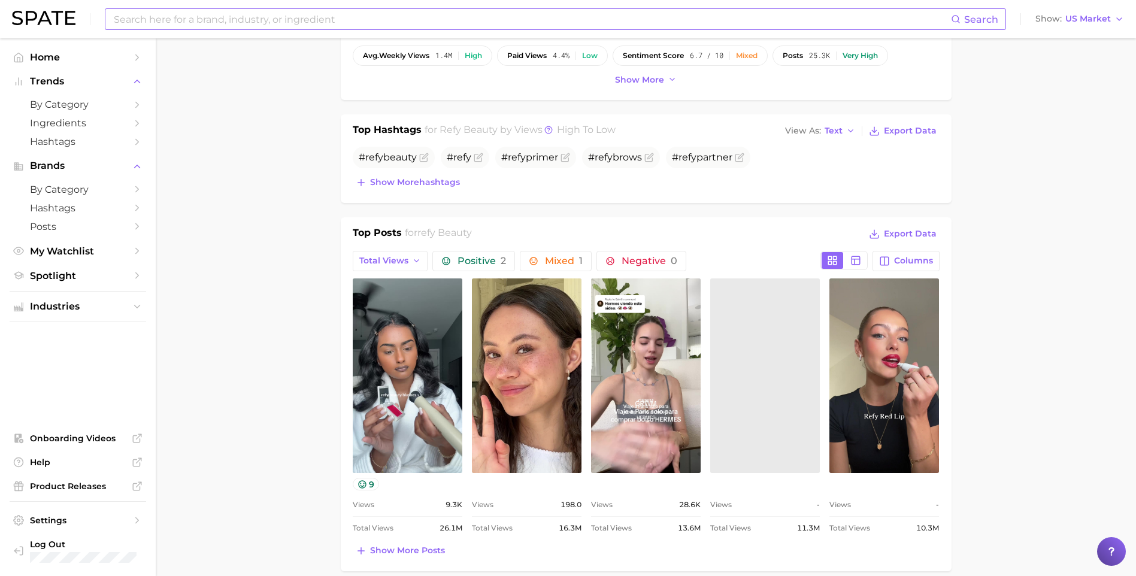
scroll to position [479, 0]
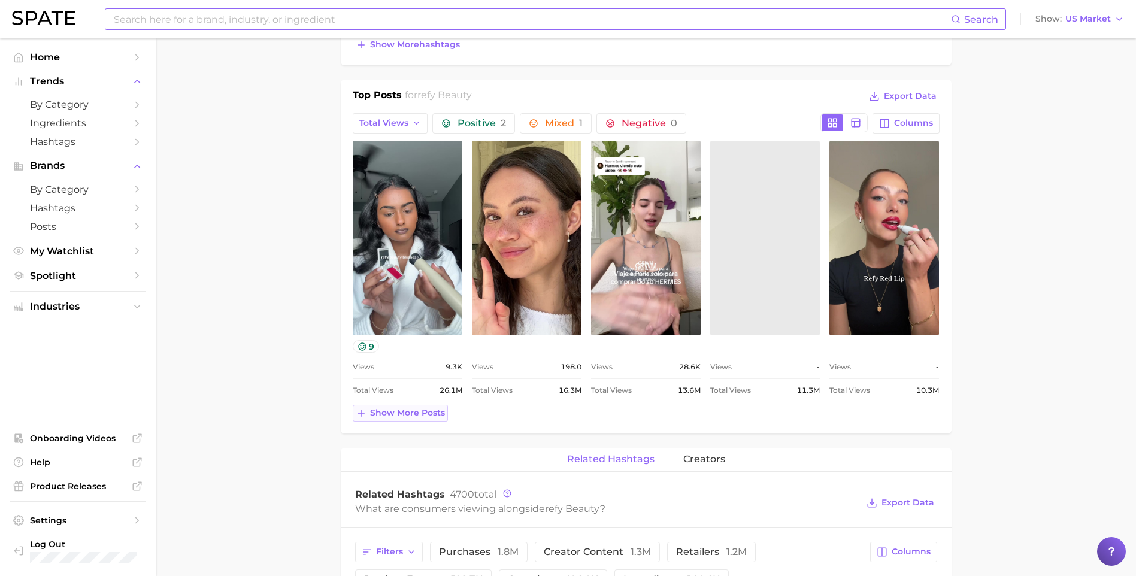
click at [405, 414] on span "Show more posts" at bounding box center [407, 413] width 75 height 10
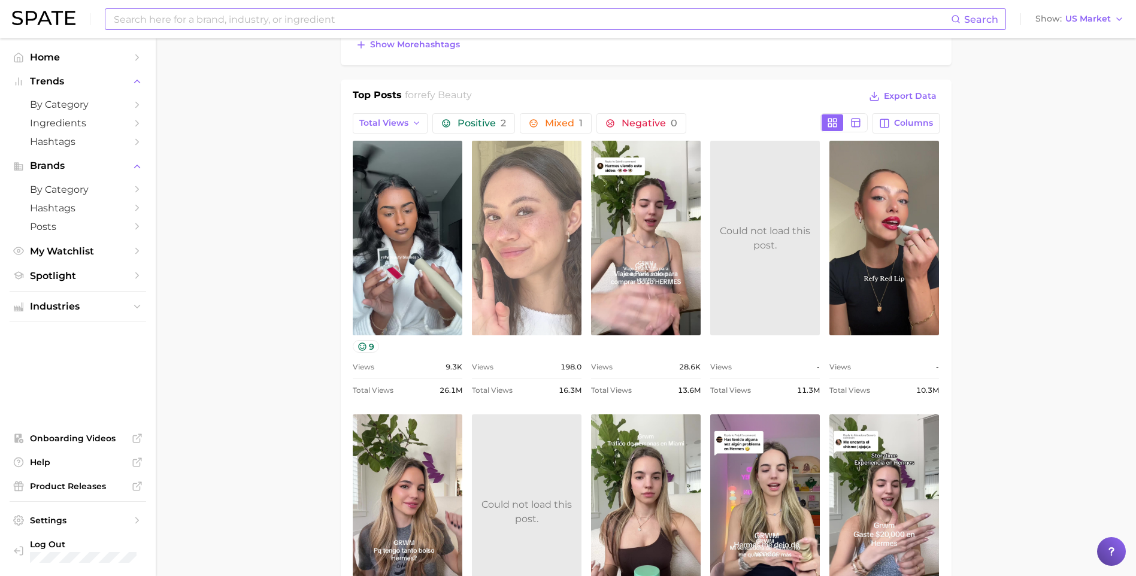
click at [522, 230] on link "view post on TikTok" at bounding box center [527, 238] width 110 height 195
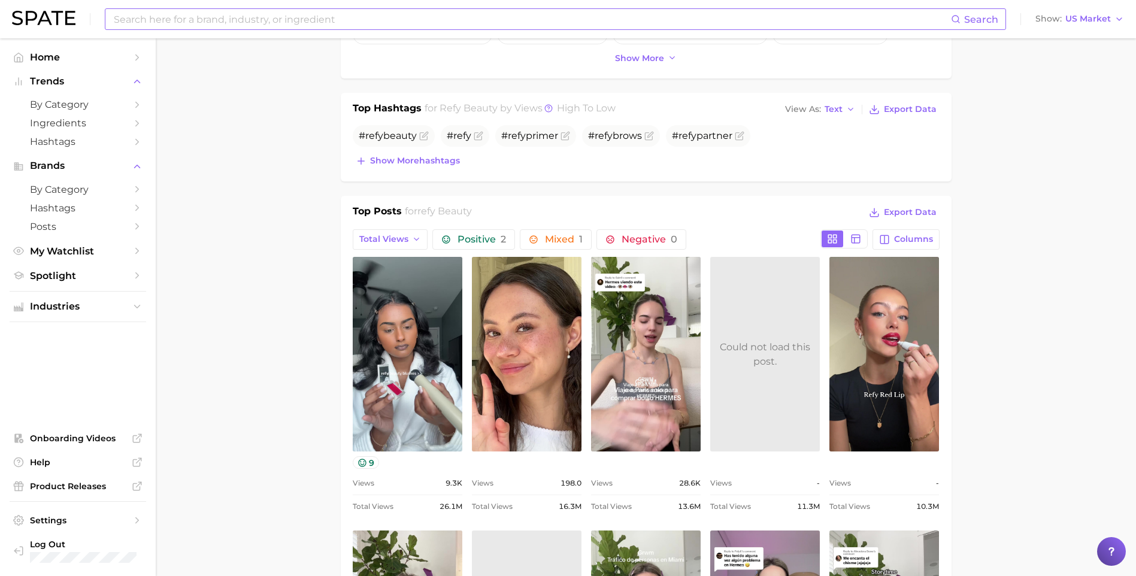
scroll to position [359, 0]
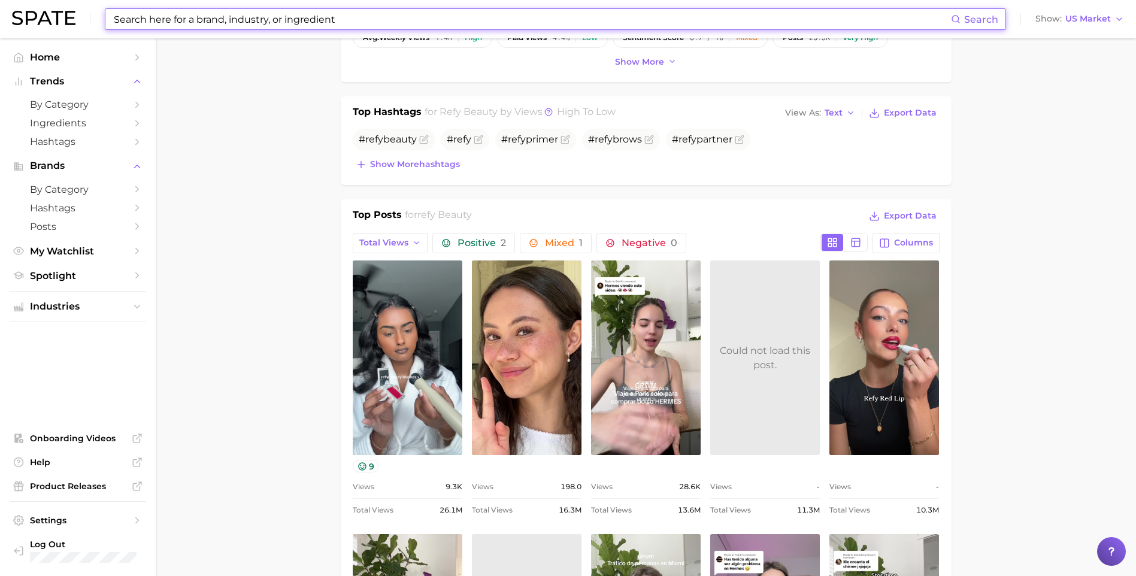
click at [219, 19] on input at bounding box center [532, 19] width 838 height 20
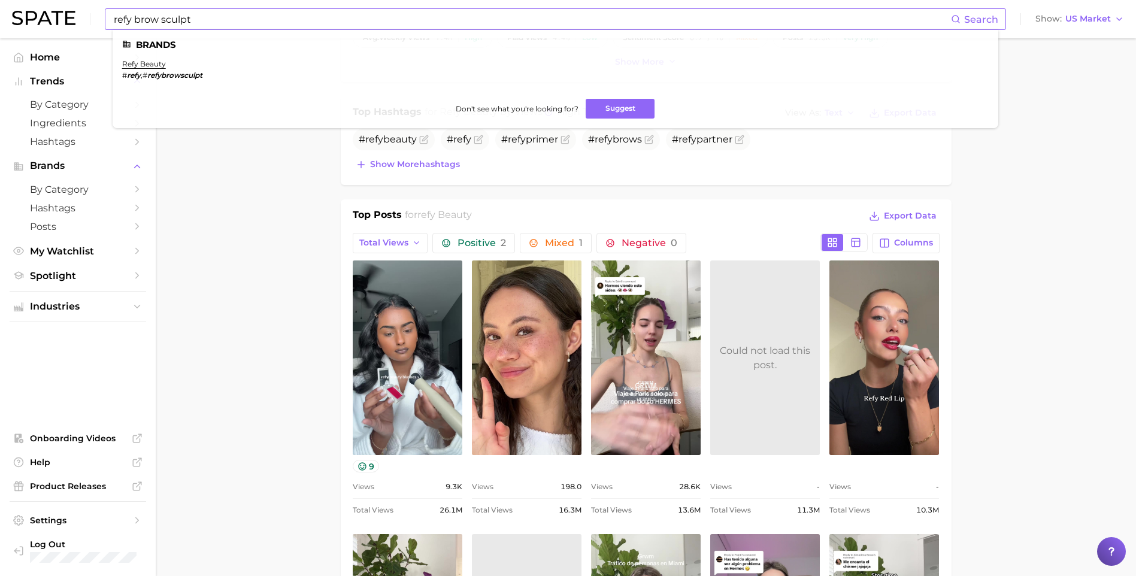
click at [161, 80] on ul "refy beauty # refy , # refybrowsculpt" at bounding box center [555, 74] width 866 height 30
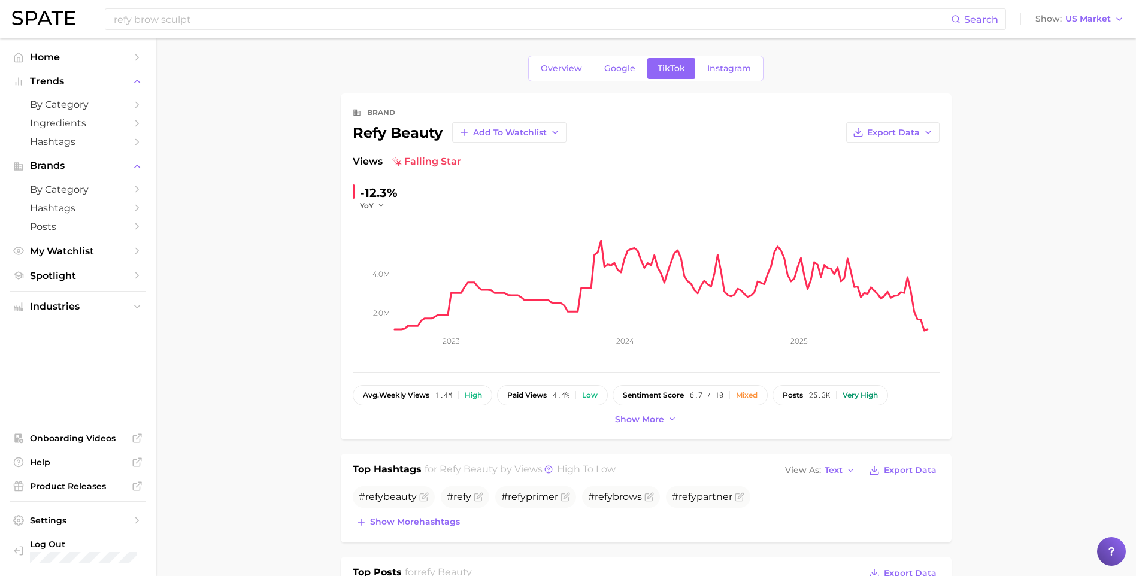
scroll to position [0, 0]
click at [280, 20] on input "refy brow sculpt" at bounding box center [532, 19] width 838 height 20
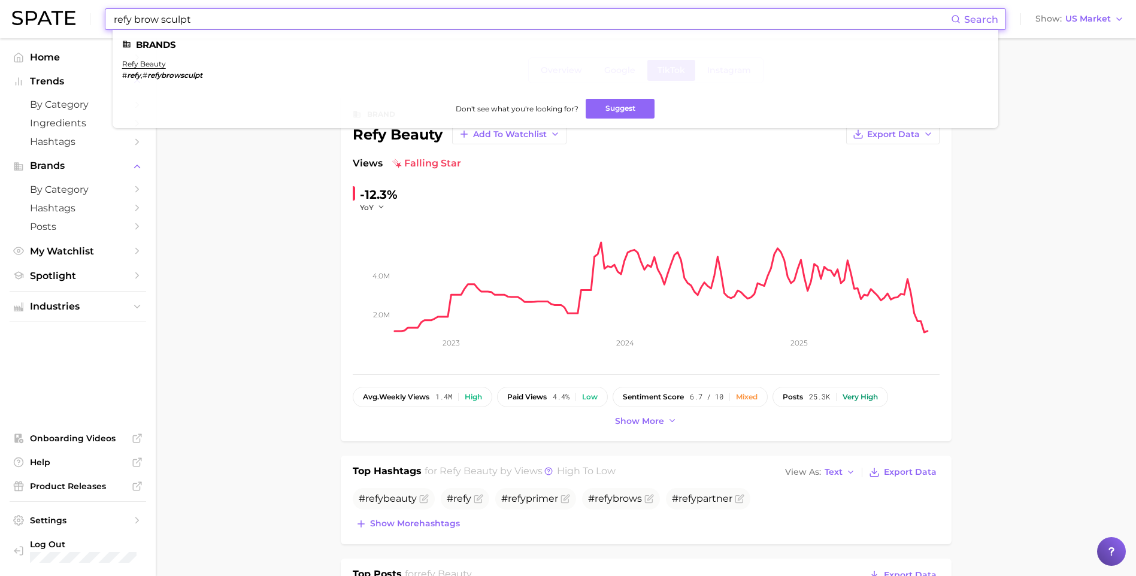
click at [280, 20] on input "refy brow sculpt" at bounding box center [532, 19] width 838 height 20
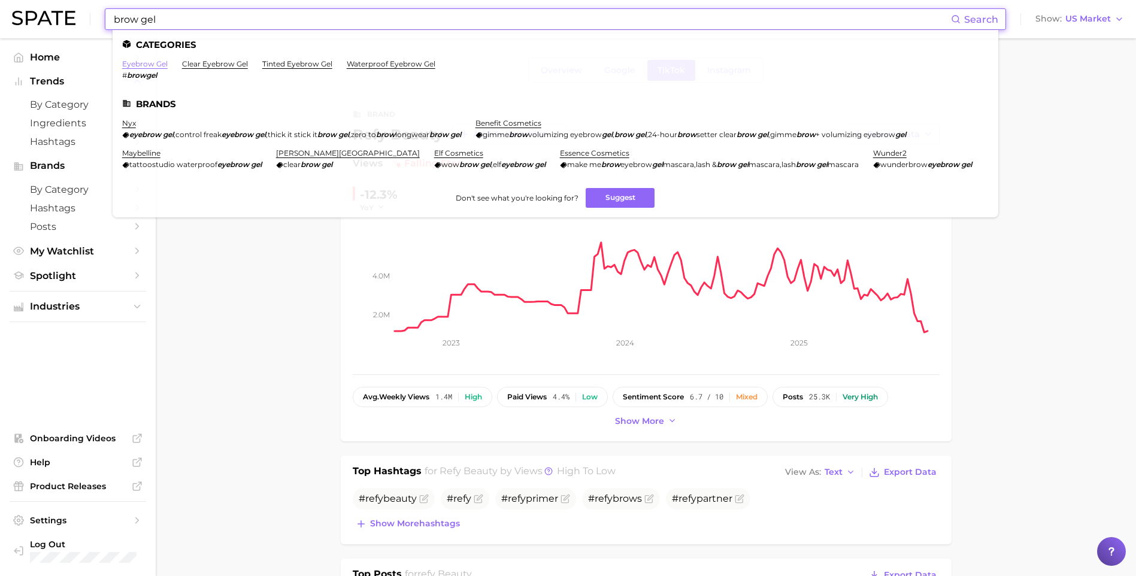
type input "brow gel"
click at [145, 65] on link "eyebrow gel" at bounding box center [145, 63] width 46 height 9
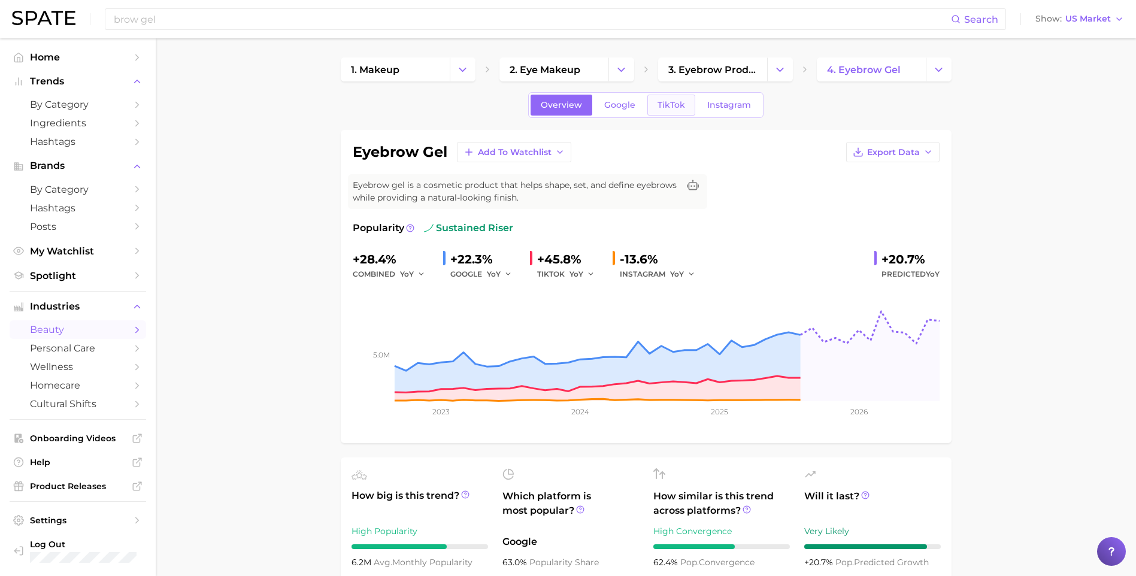
click at [675, 102] on span "TikTok" at bounding box center [671, 105] width 28 height 10
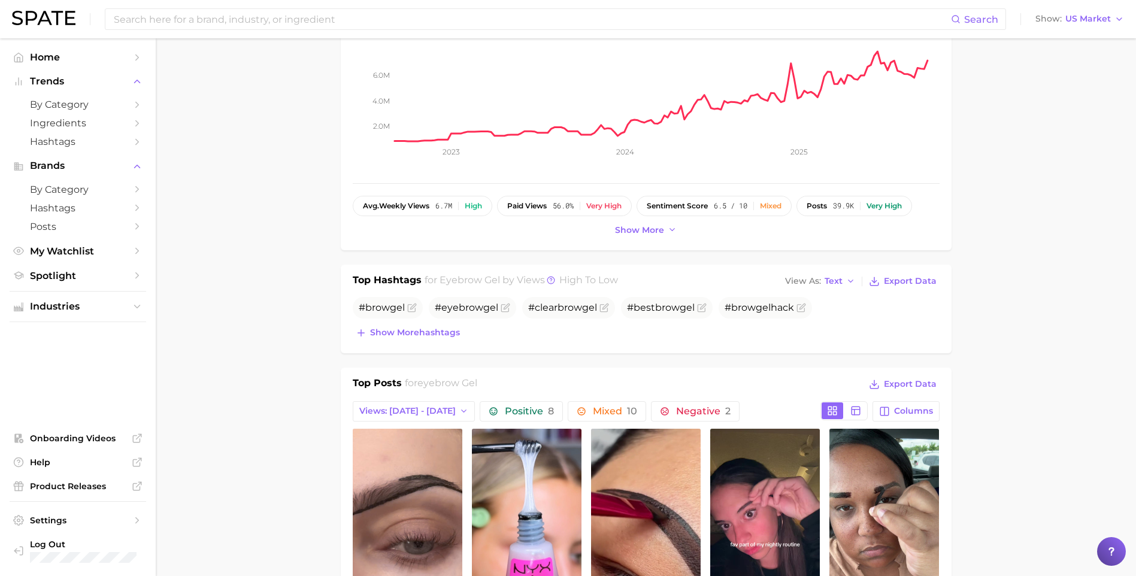
scroll to position [299, 0]
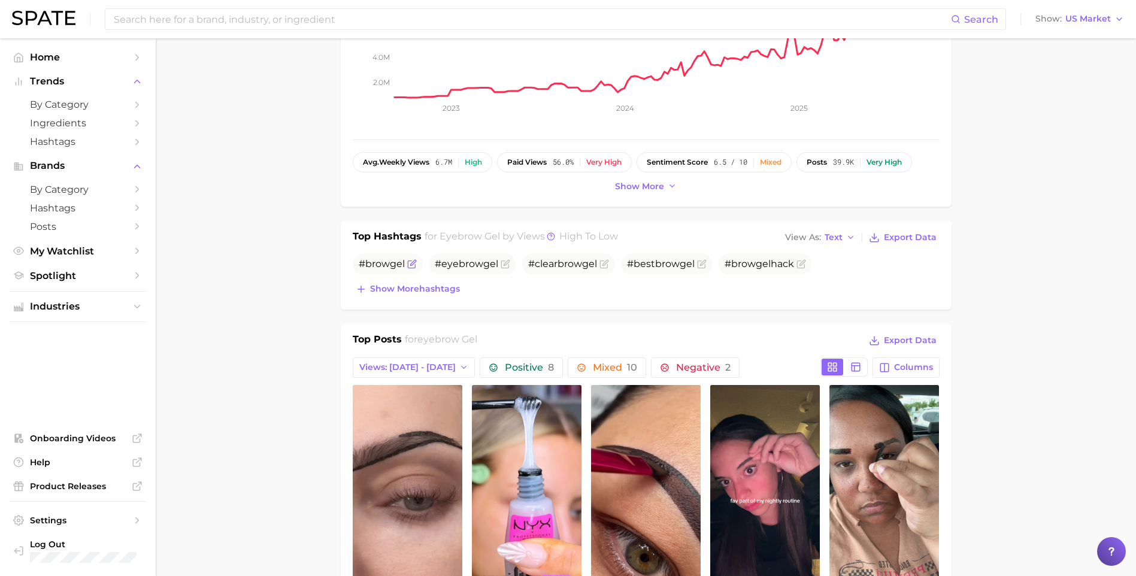
click at [381, 266] on span "#brow gel" at bounding box center [382, 263] width 46 height 11
copy span "#brow gel"
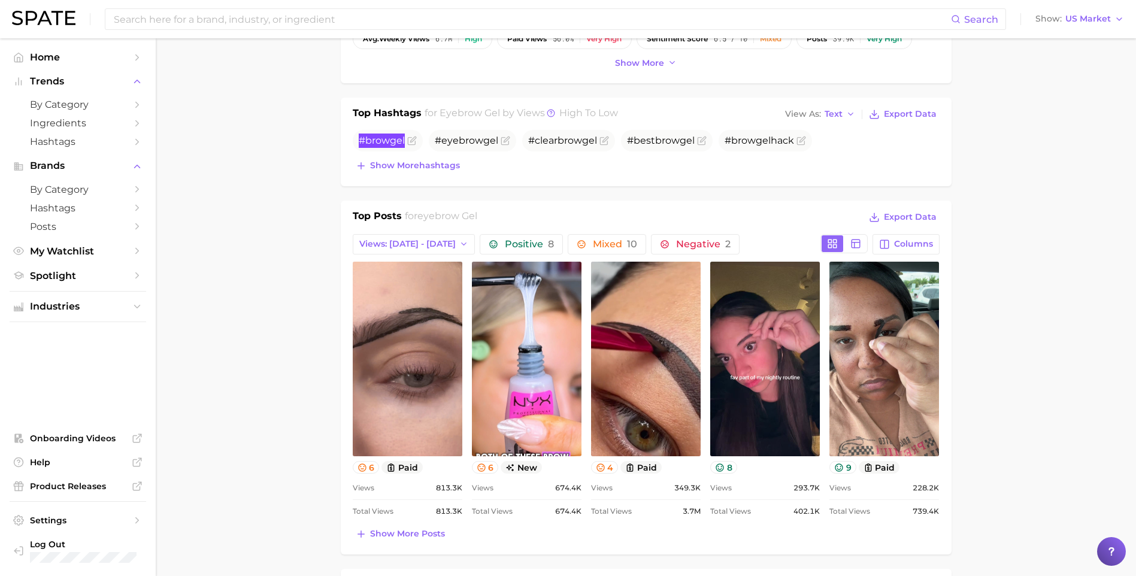
scroll to position [419, 0]
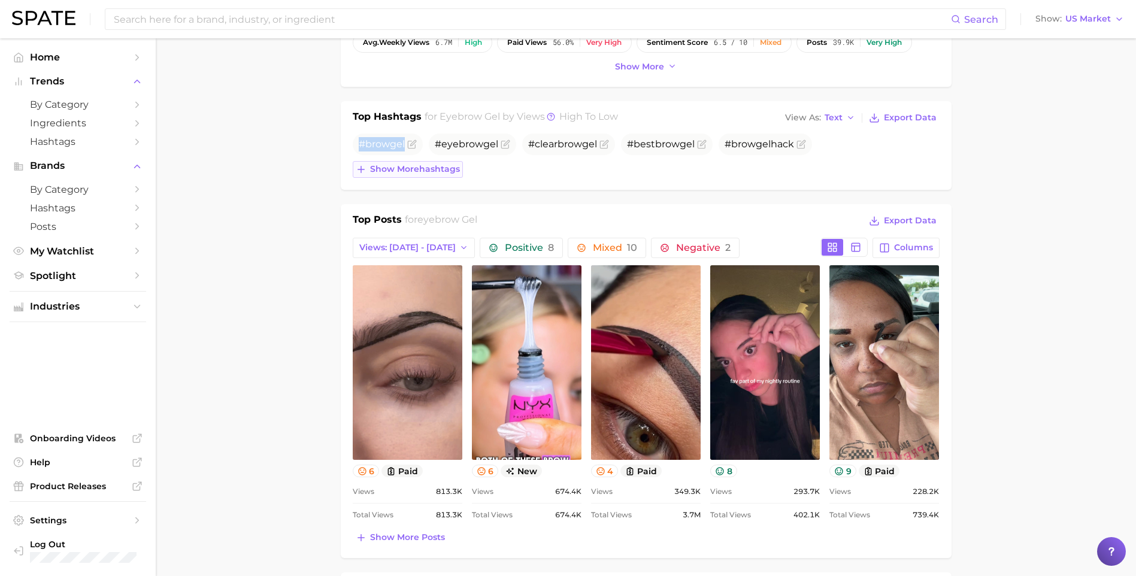
click at [417, 165] on span "Show more hashtags" at bounding box center [415, 169] width 90 height 10
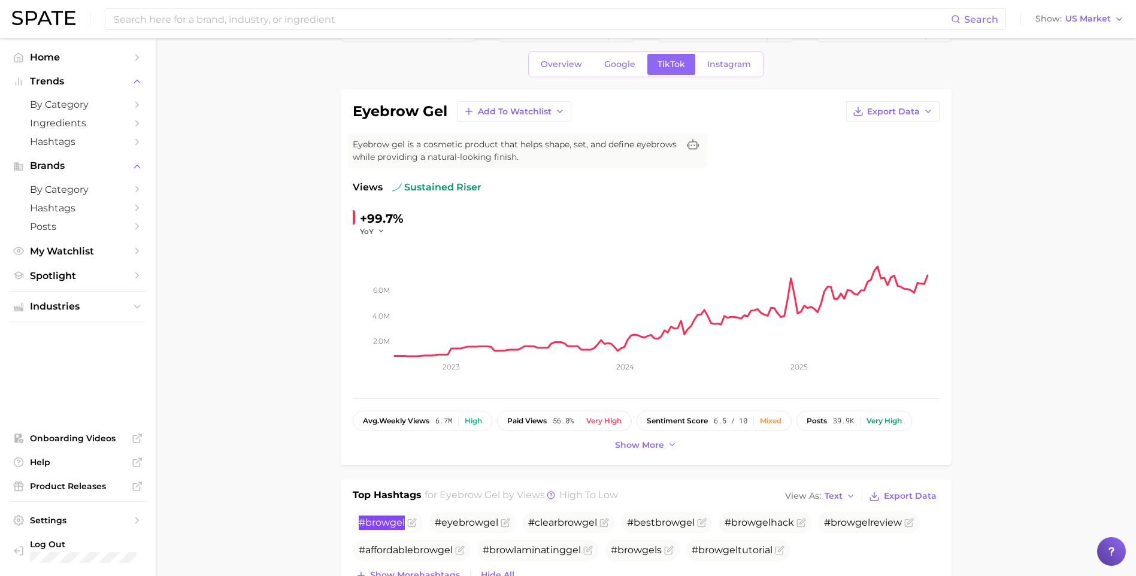
scroll to position [0, 0]
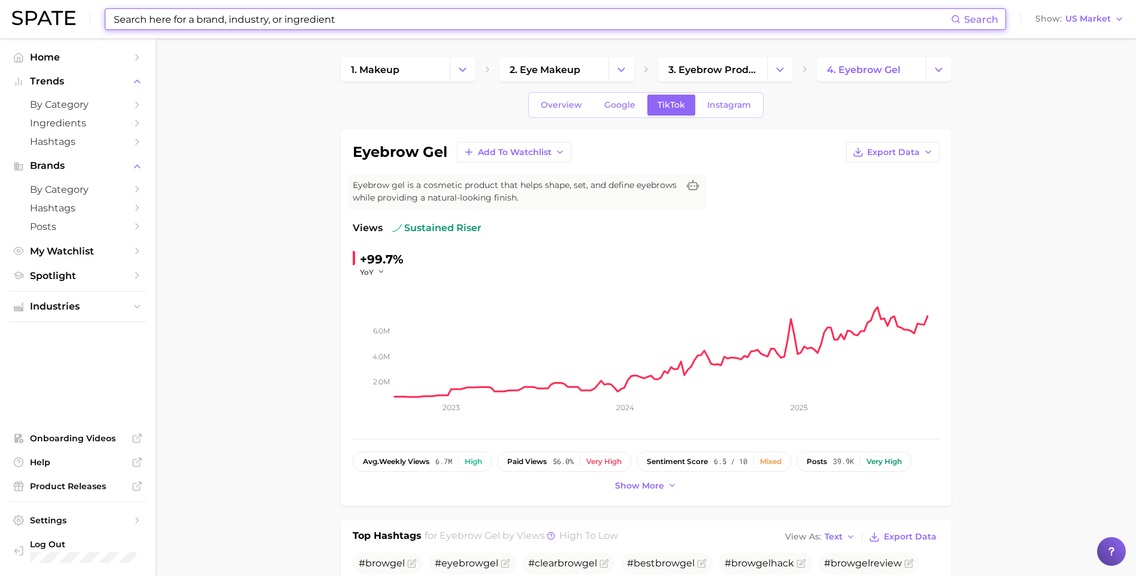
click at [322, 20] on input at bounding box center [532, 19] width 838 height 20
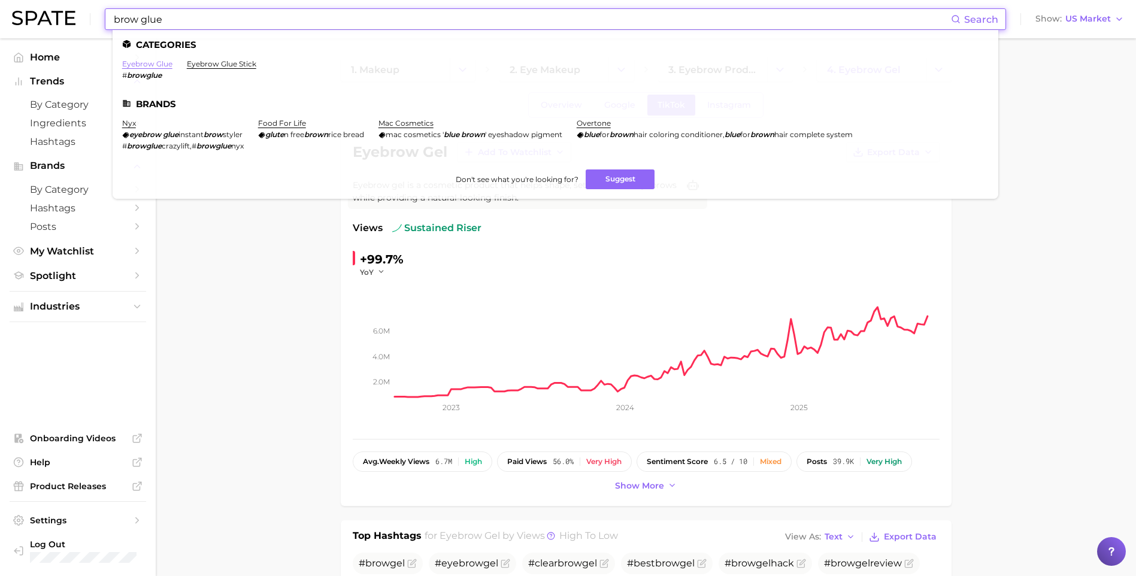
type input "brow glue"
click at [146, 65] on link "eyebrow glue" at bounding box center [147, 63] width 50 height 9
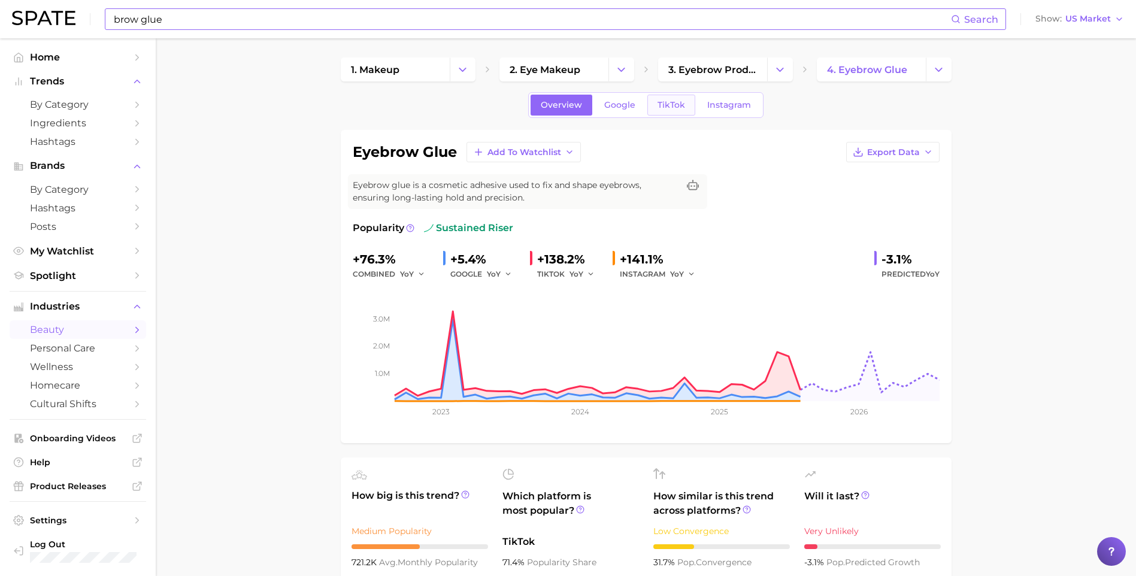
click at [674, 104] on span "TikTok" at bounding box center [671, 105] width 28 height 10
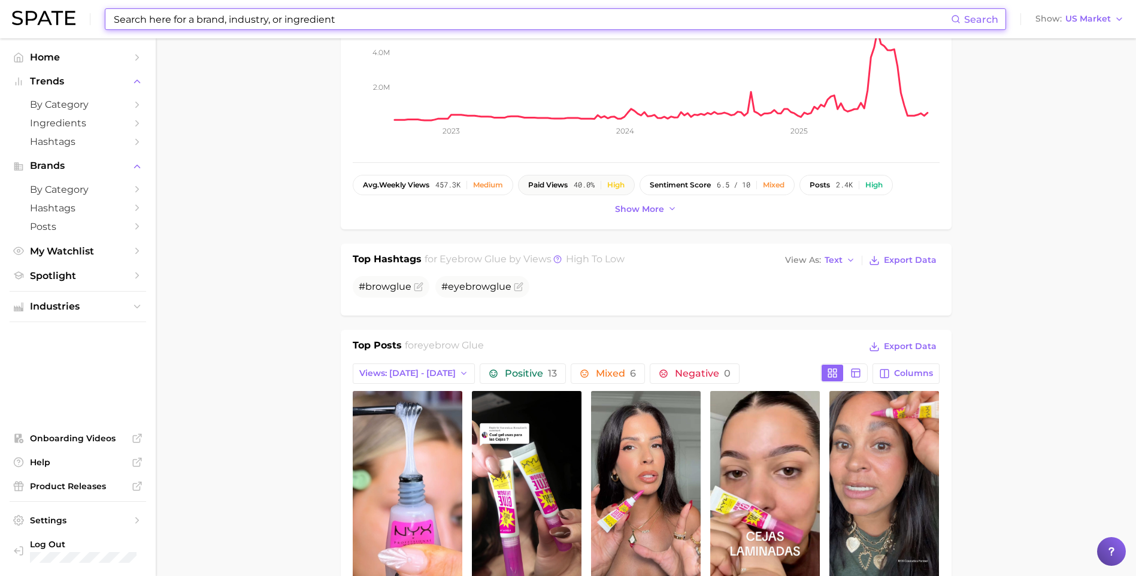
scroll to position [299, 0]
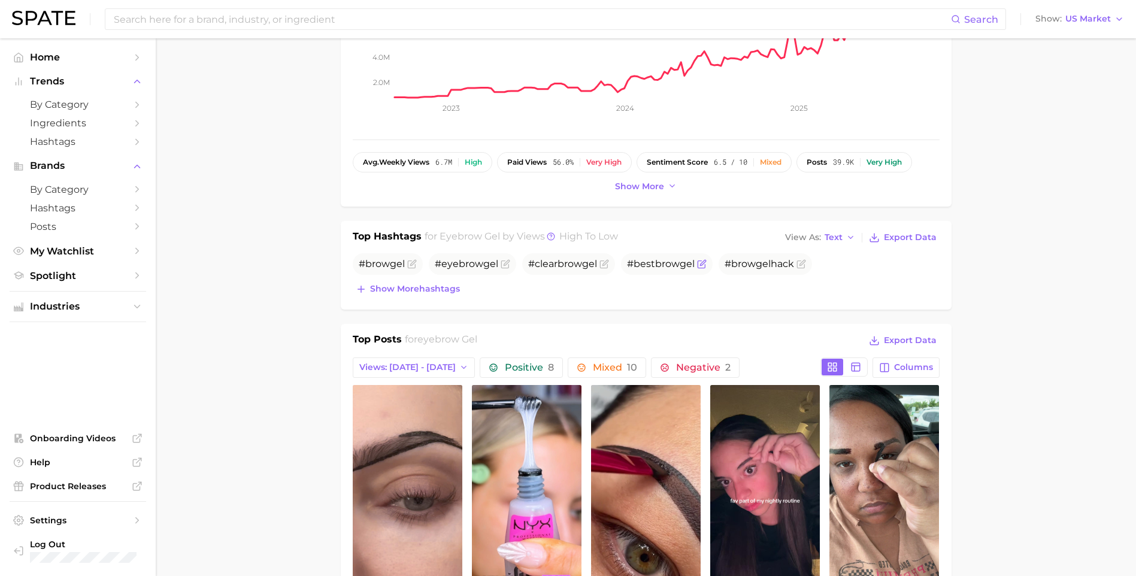
scroll to position [539, 0]
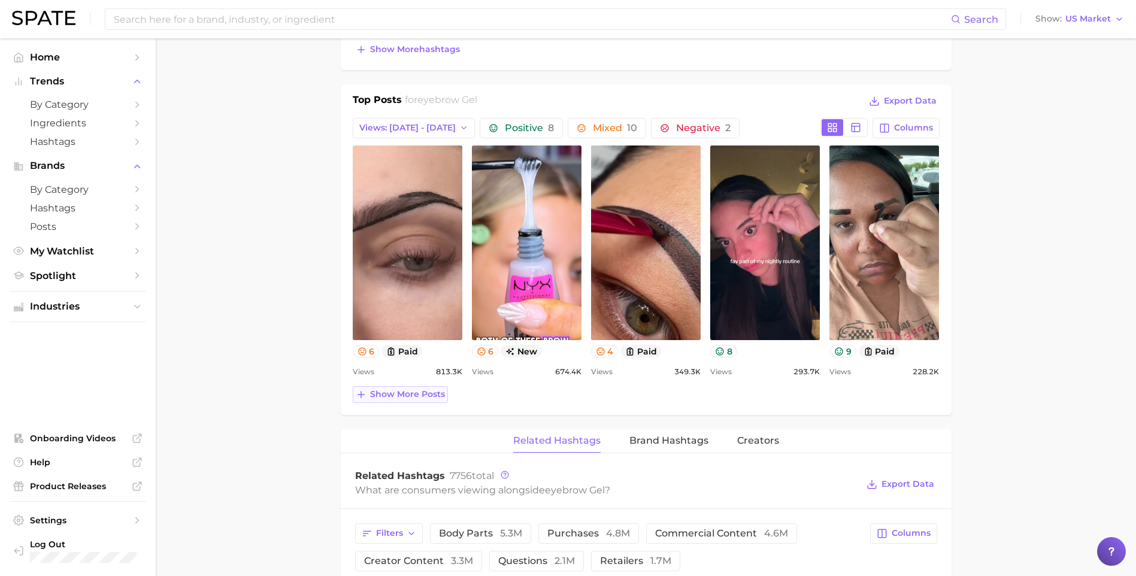
click at [427, 389] on span "Show more posts" at bounding box center [407, 394] width 75 height 10
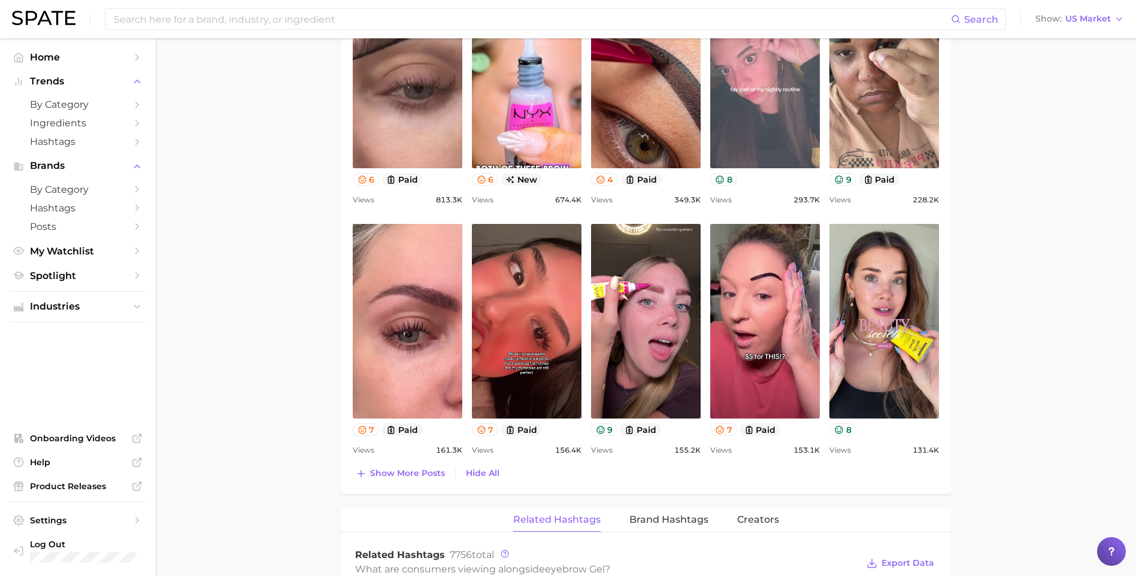
scroll to position [718, 0]
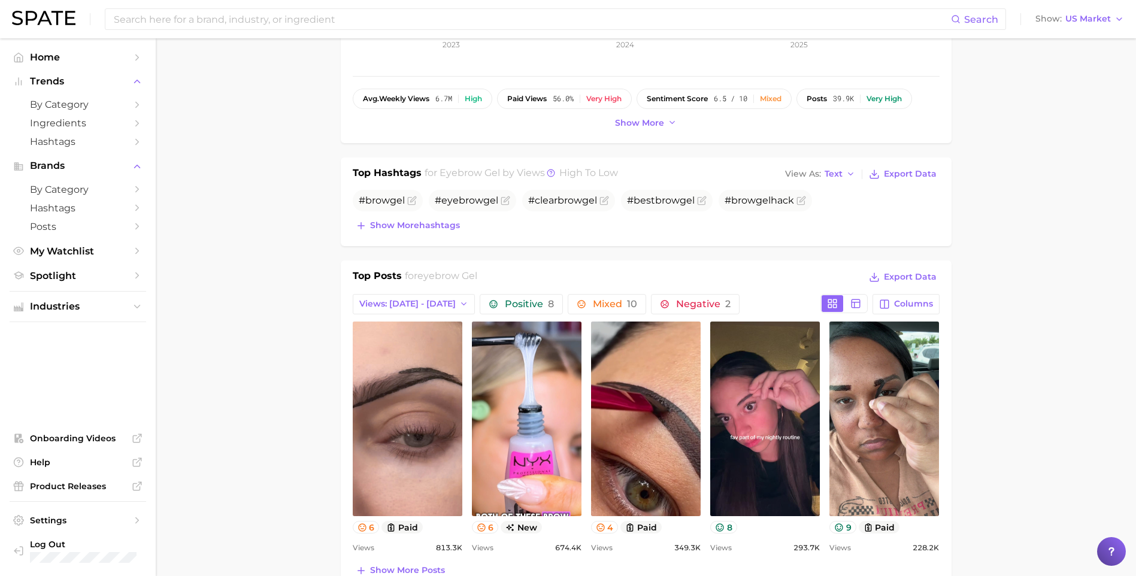
scroll to position [419, 0]
